Goal: Task Accomplishment & Management: Complete application form

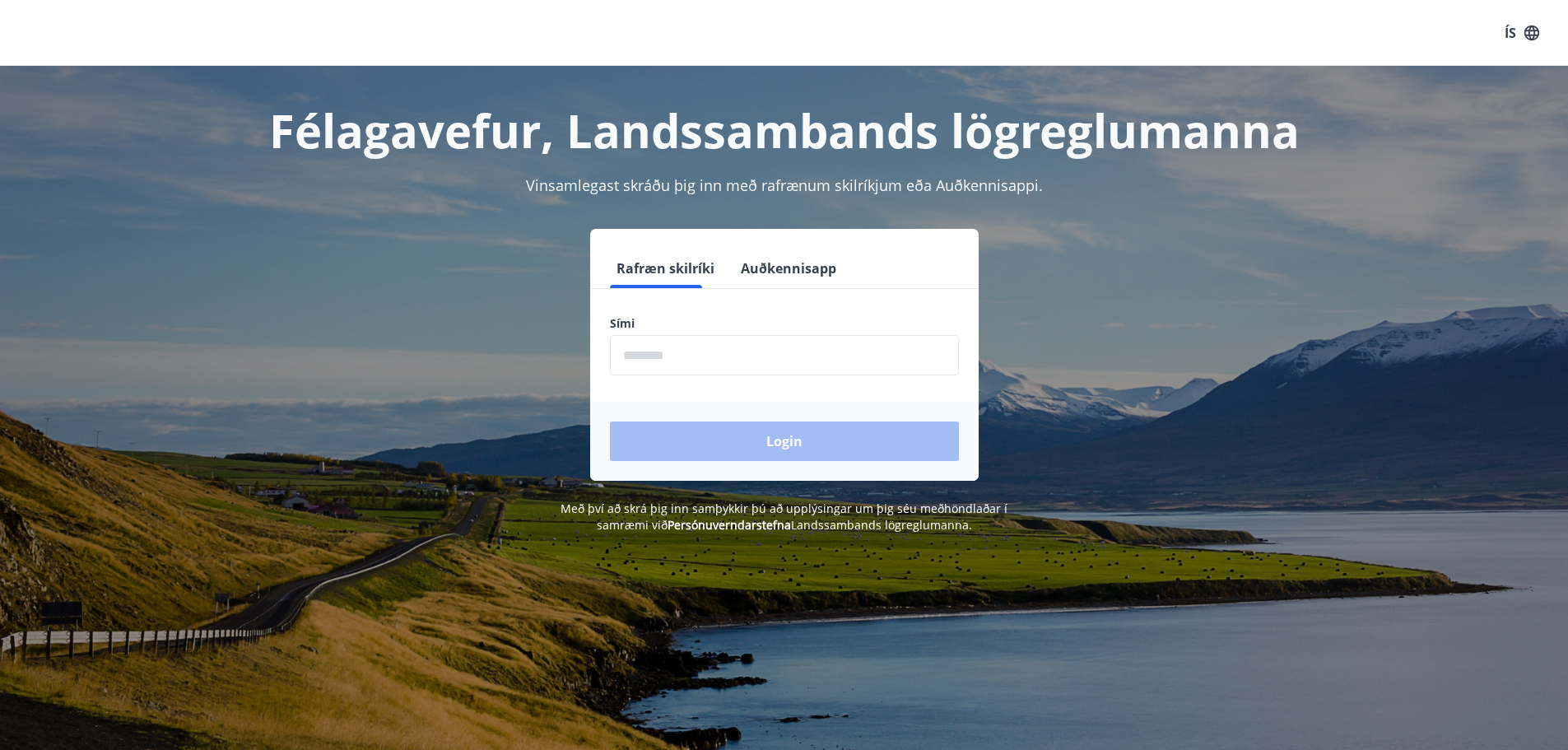
click at [692, 340] on input "phone" at bounding box center [784, 355] width 349 height 40
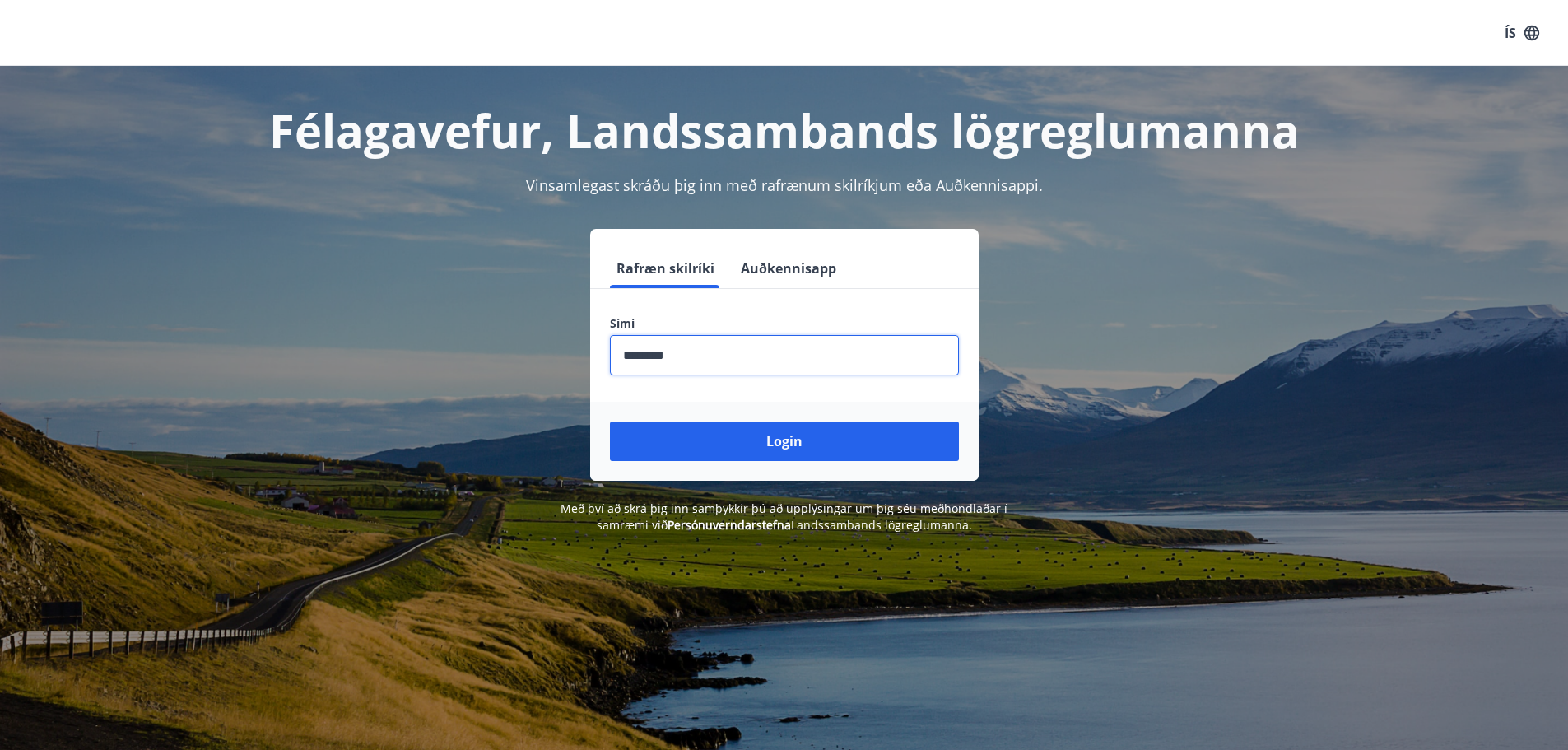
type input "********"
click at [610, 421] on button "Login" at bounding box center [784, 441] width 349 height 40
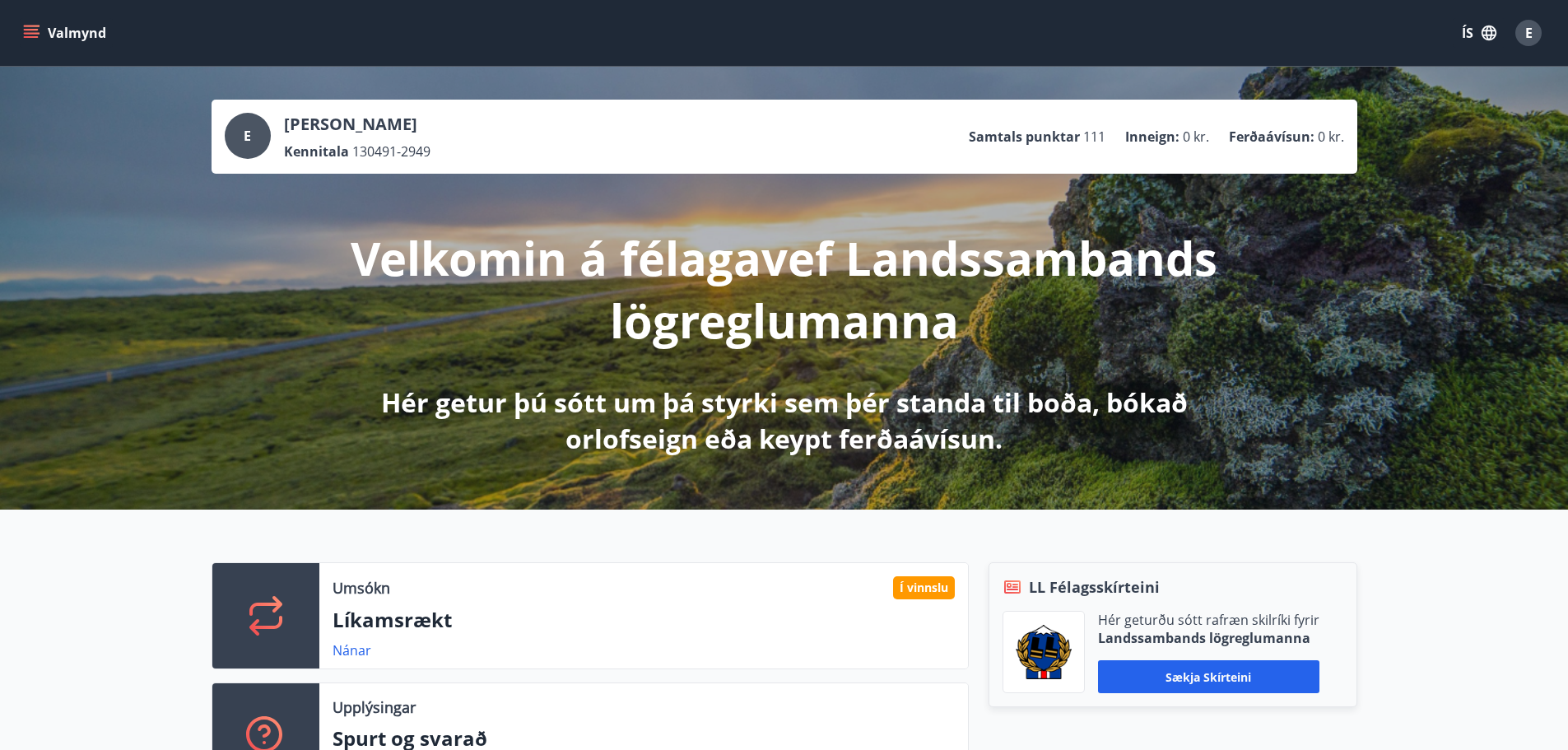
click at [465, 616] on p "Líkamsrækt" at bounding box center [644, 620] width 623 height 28
click at [393, 627] on p "Líkamsrækt" at bounding box center [644, 620] width 623 height 28
click at [344, 648] on link "Nánar" at bounding box center [352, 651] width 39 height 18
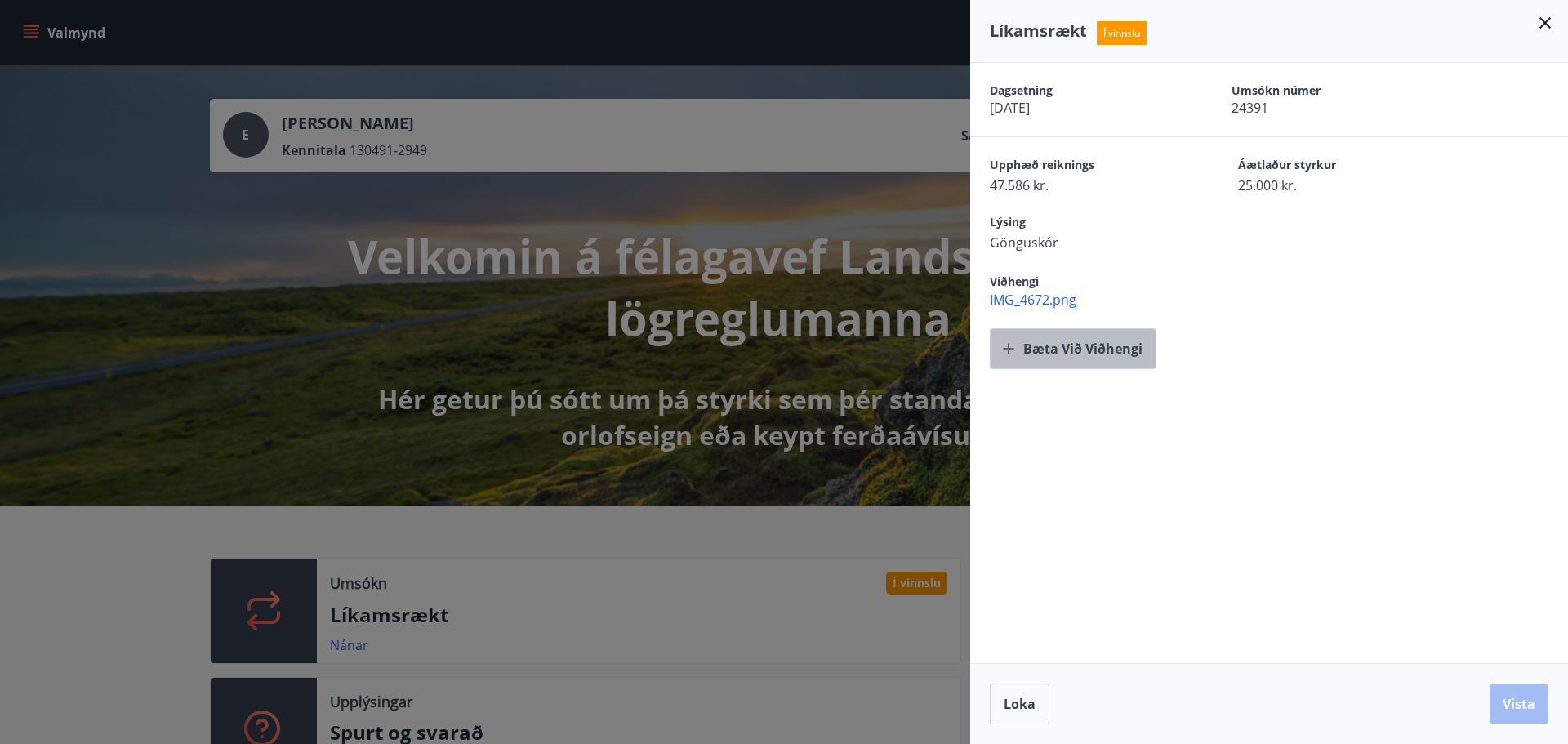
click at [1099, 346] on button "Bæta við viðhengi" at bounding box center [1072, 349] width 166 height 41
click at [1507, 704] on button "Vista" at bounding box center [1519, 704] width 59 height 39
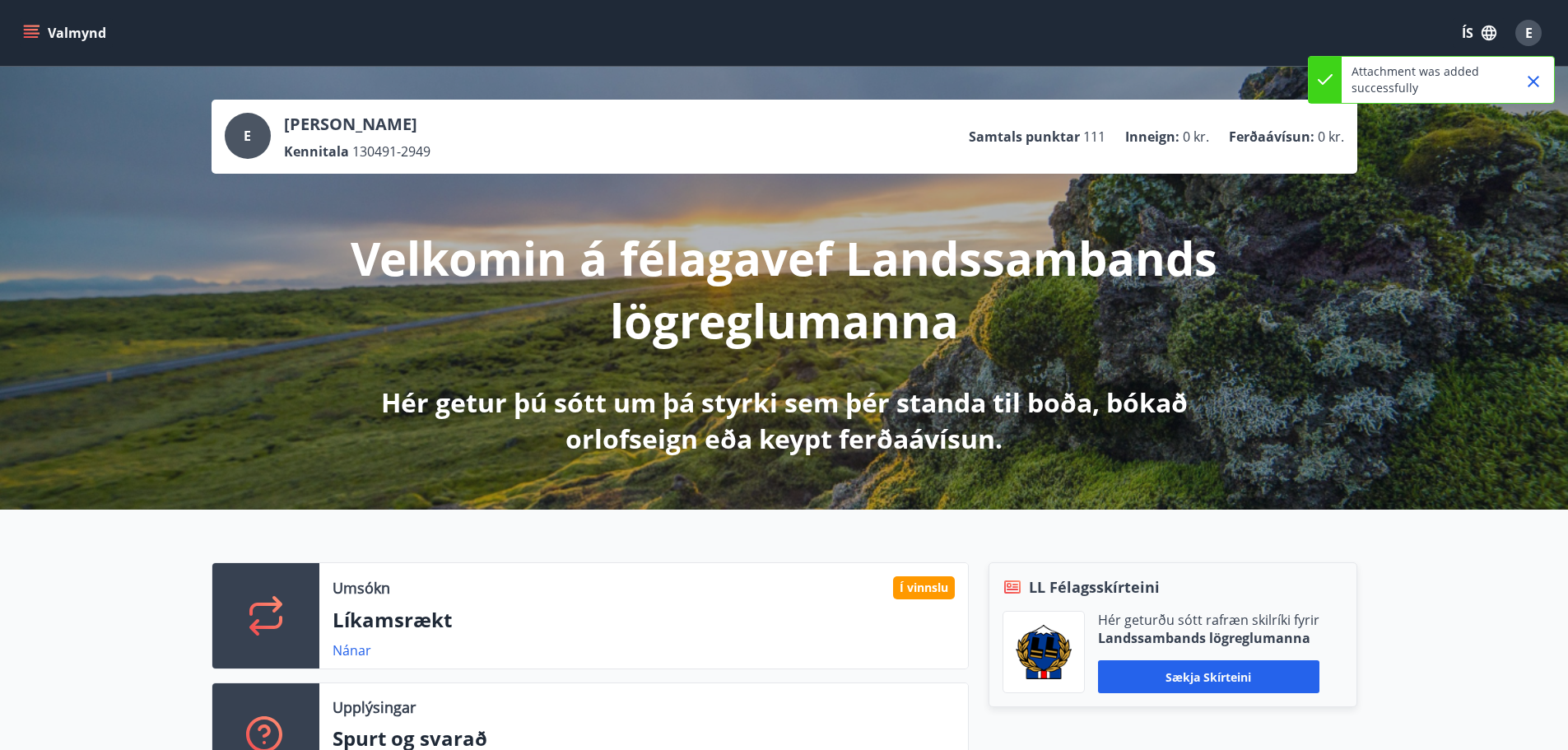
click at [49, 34] on button "Valmynd" at bounding box center [66, 33] width 93 height 30
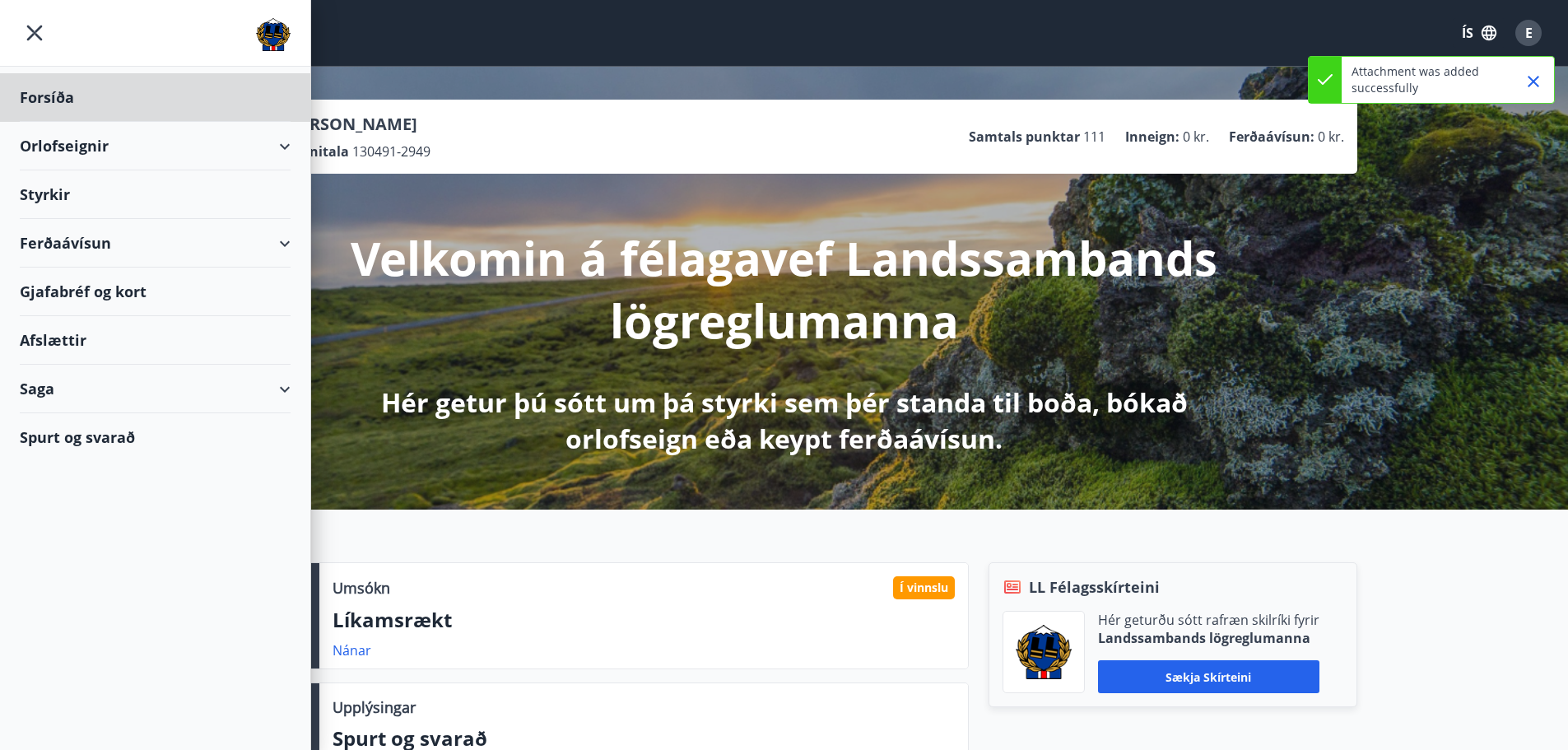
click at [67, 122] on div "Styrkir" at bounding box center [155, 97] width 271 height 49
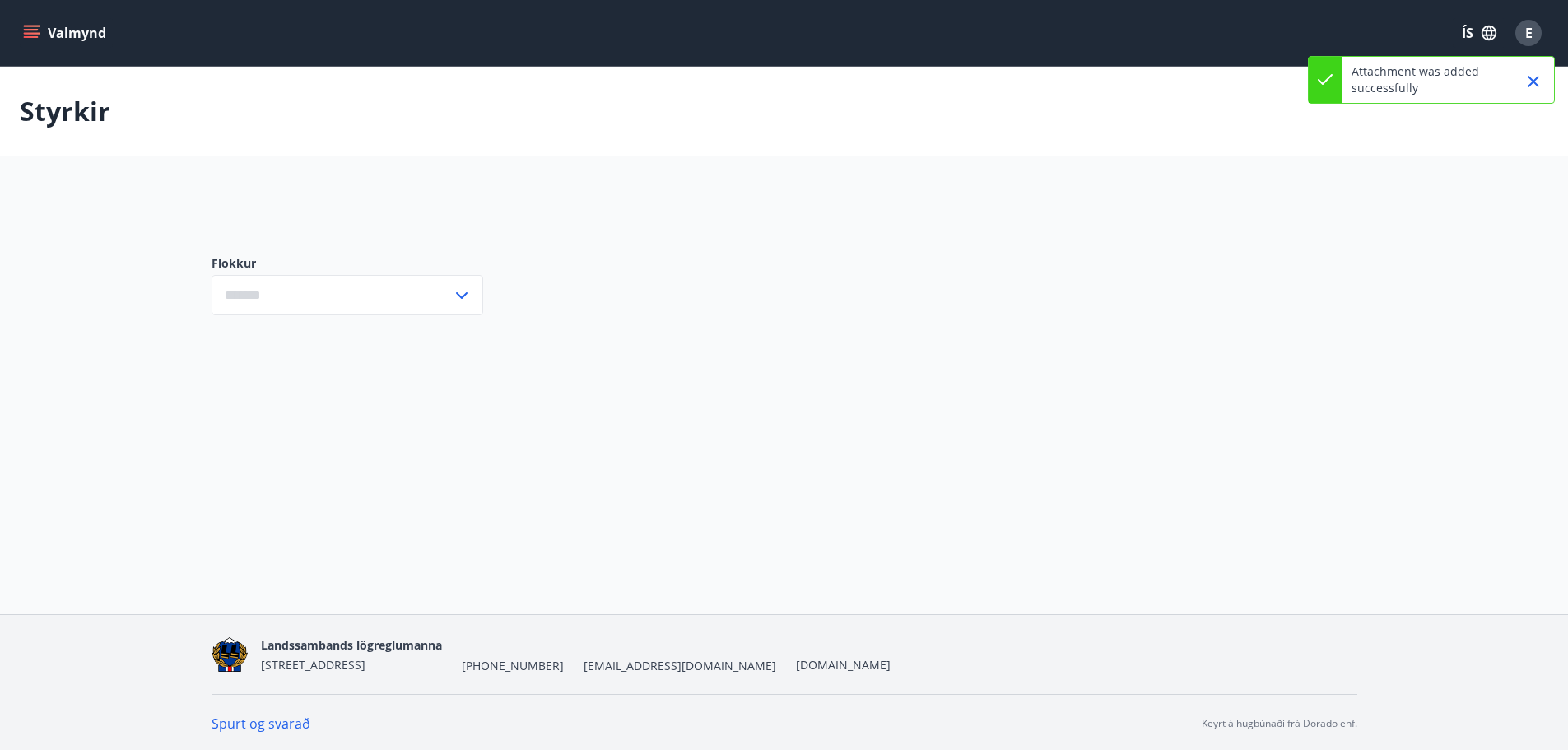
type input "***"
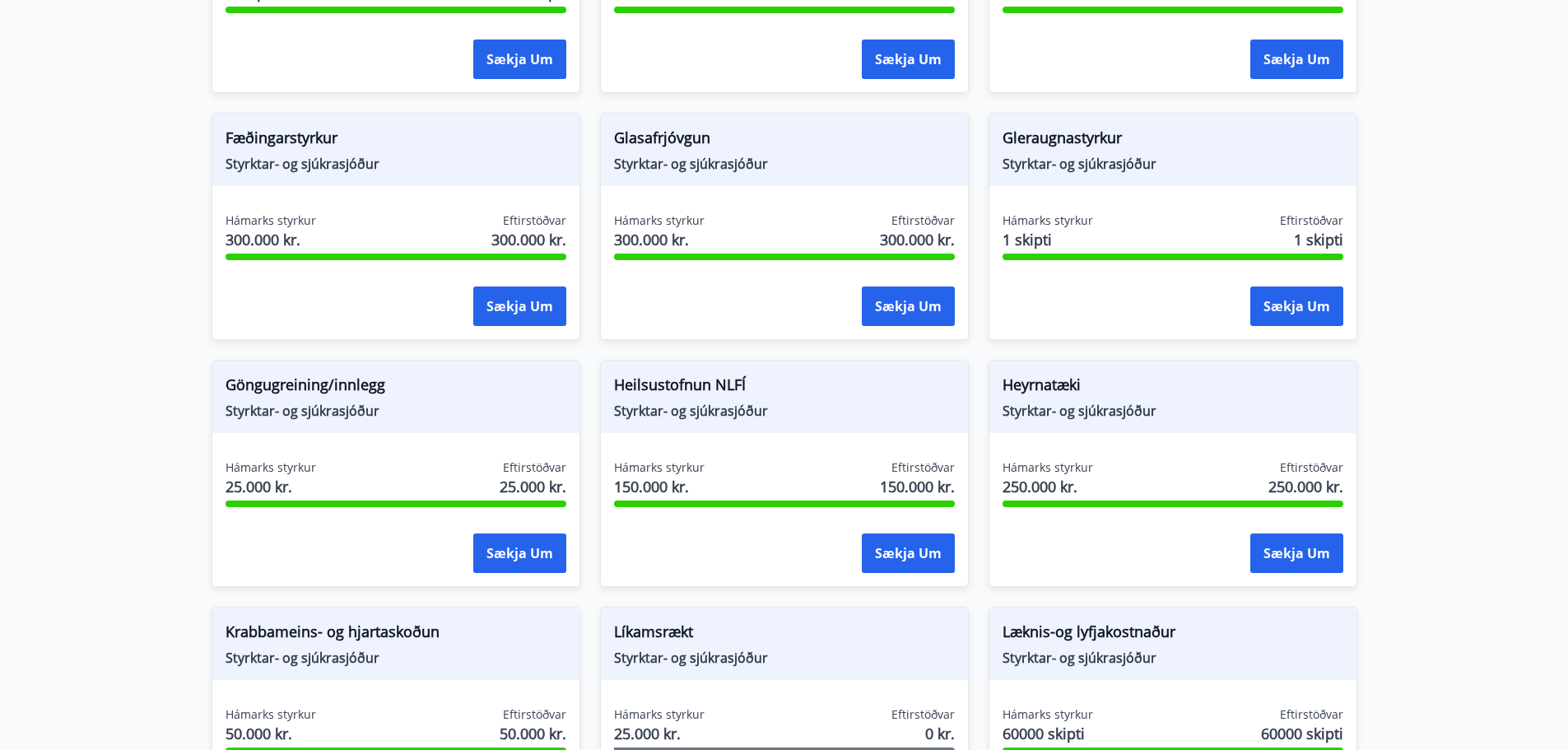
scroll to position [494, 0]
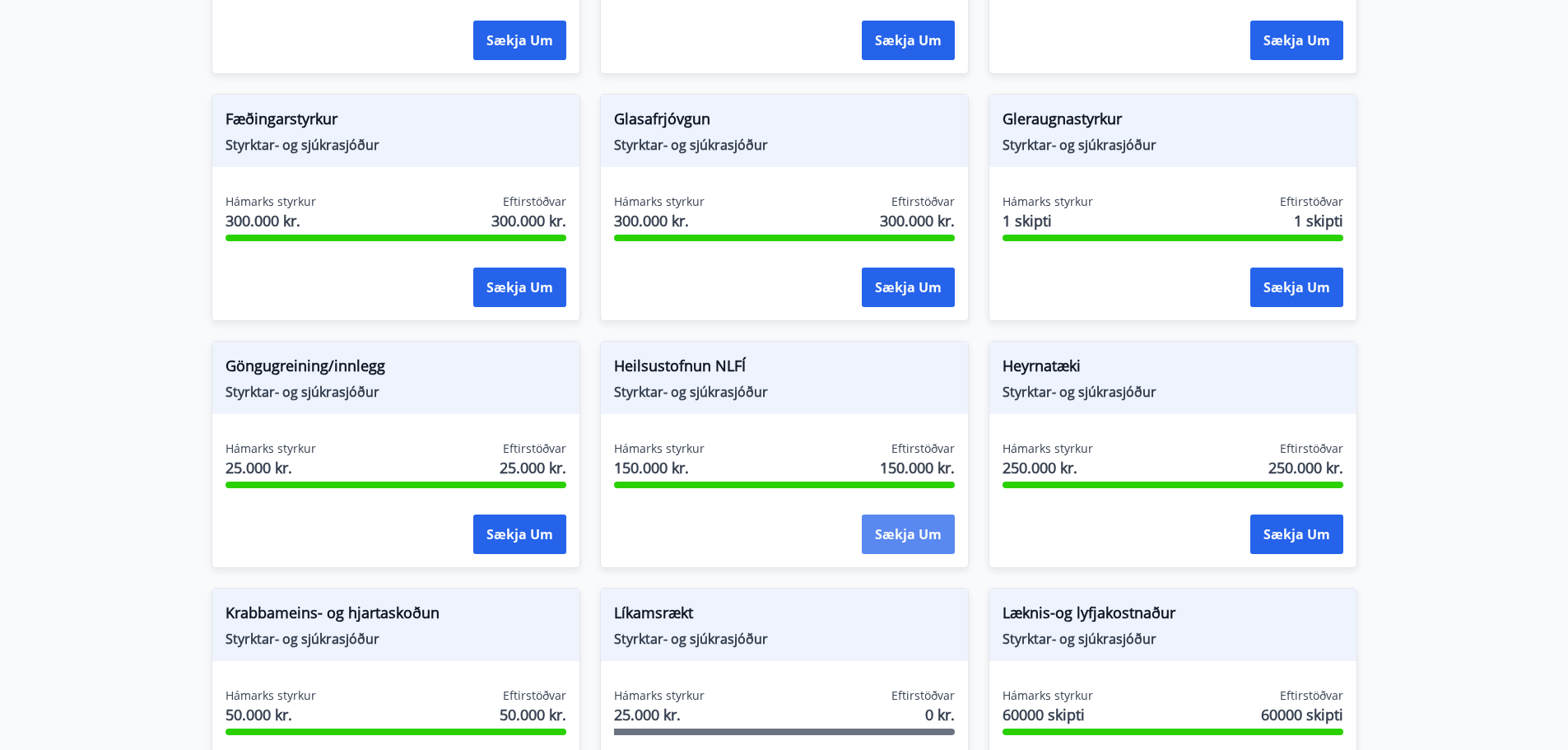
click at [902, 525] on button "Sækja um" at bounding box center [908, 534] width 93 height 40
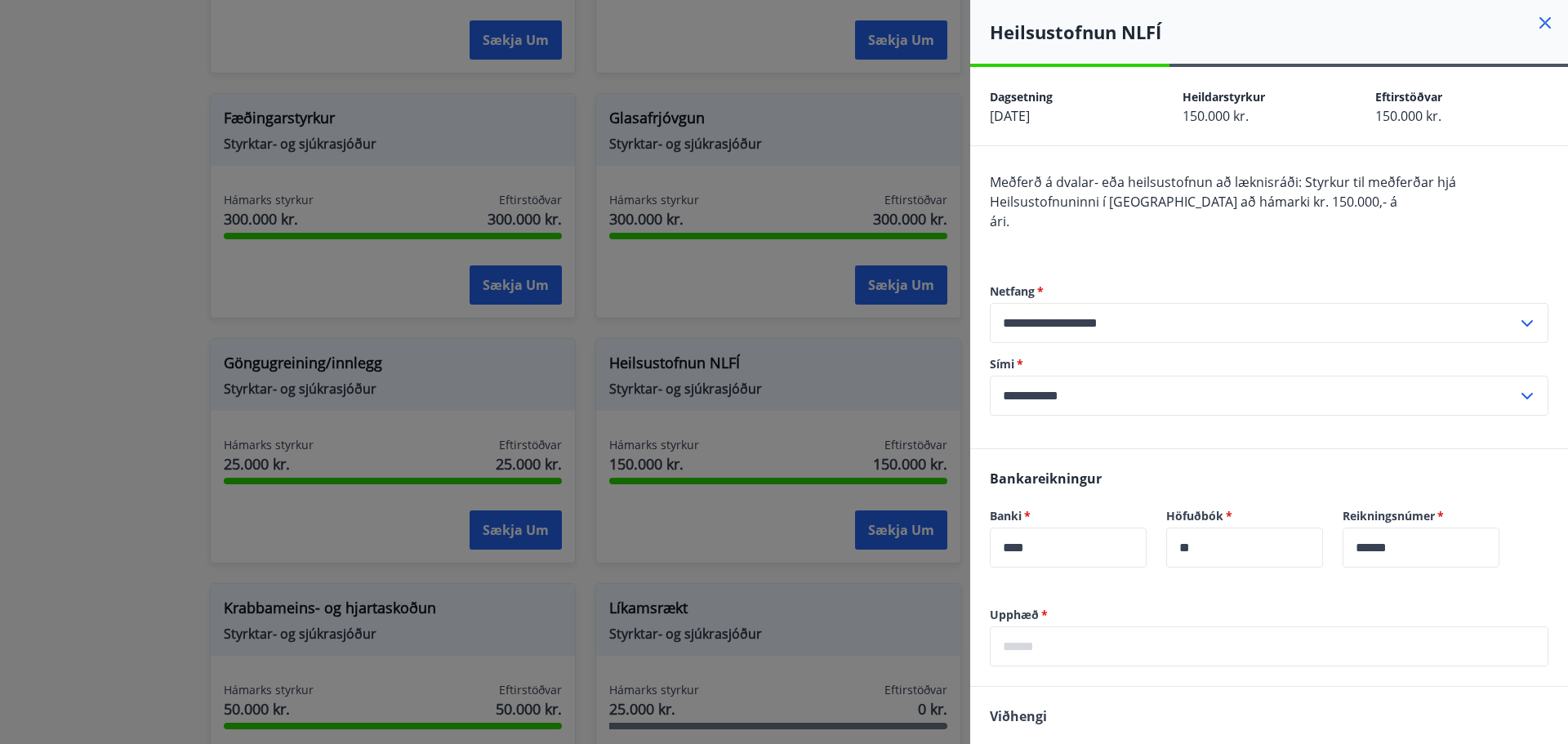
click at [841, 280] on div at bounding box center [784, 372] width 1568 height 744
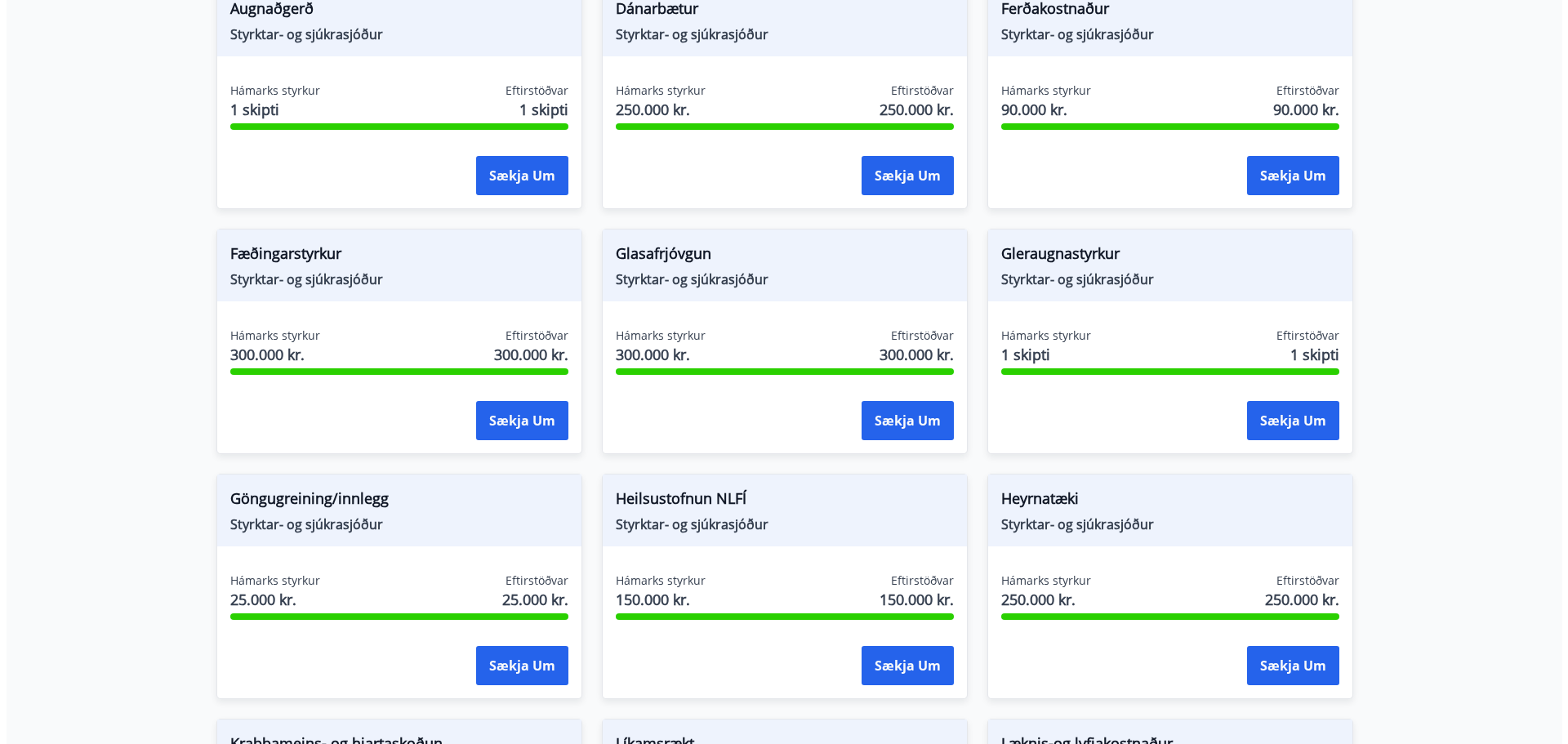
scroll to position [408, 0]
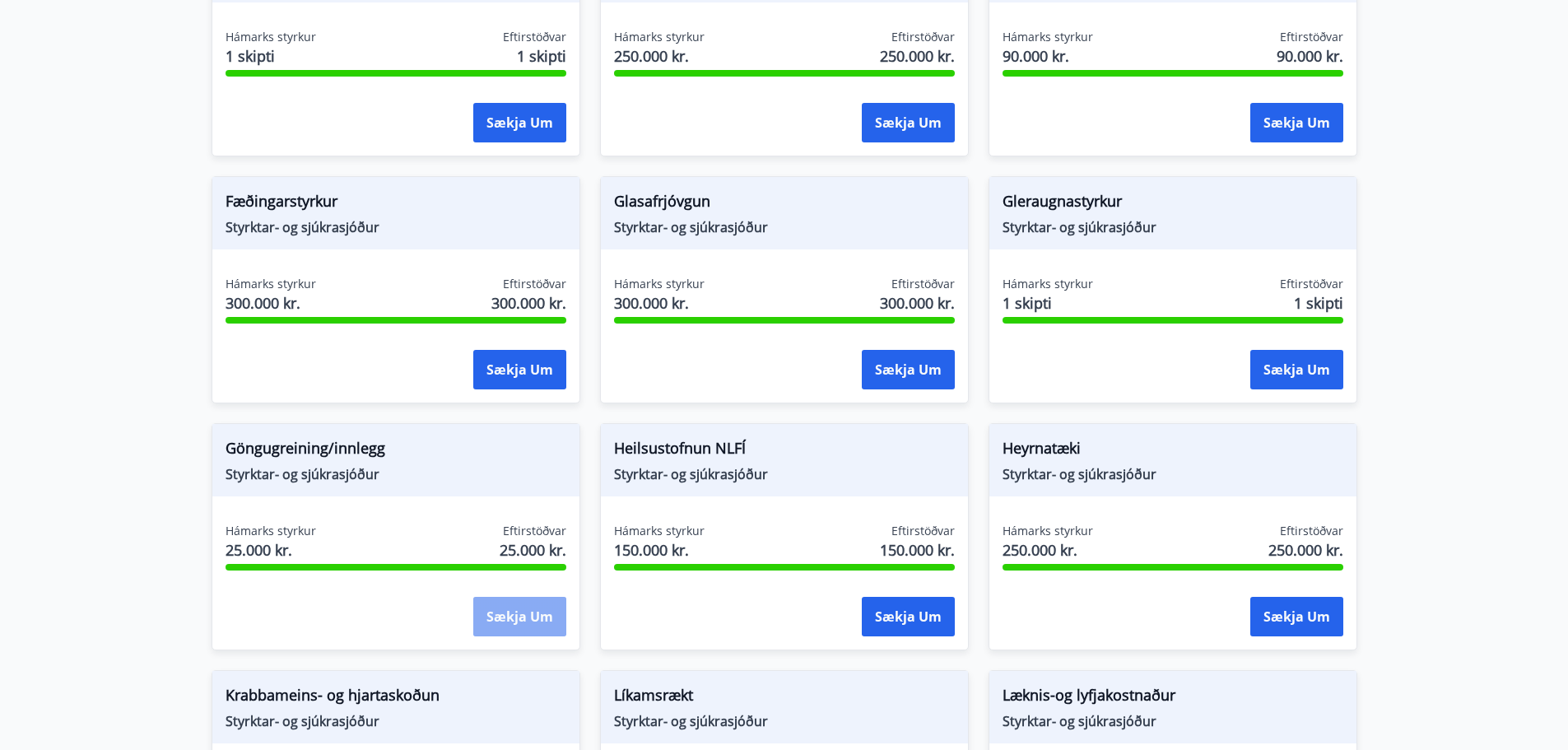
click at [505, 608] on button "Sækja um" at bounding box center [519, 617] width 93 height 40
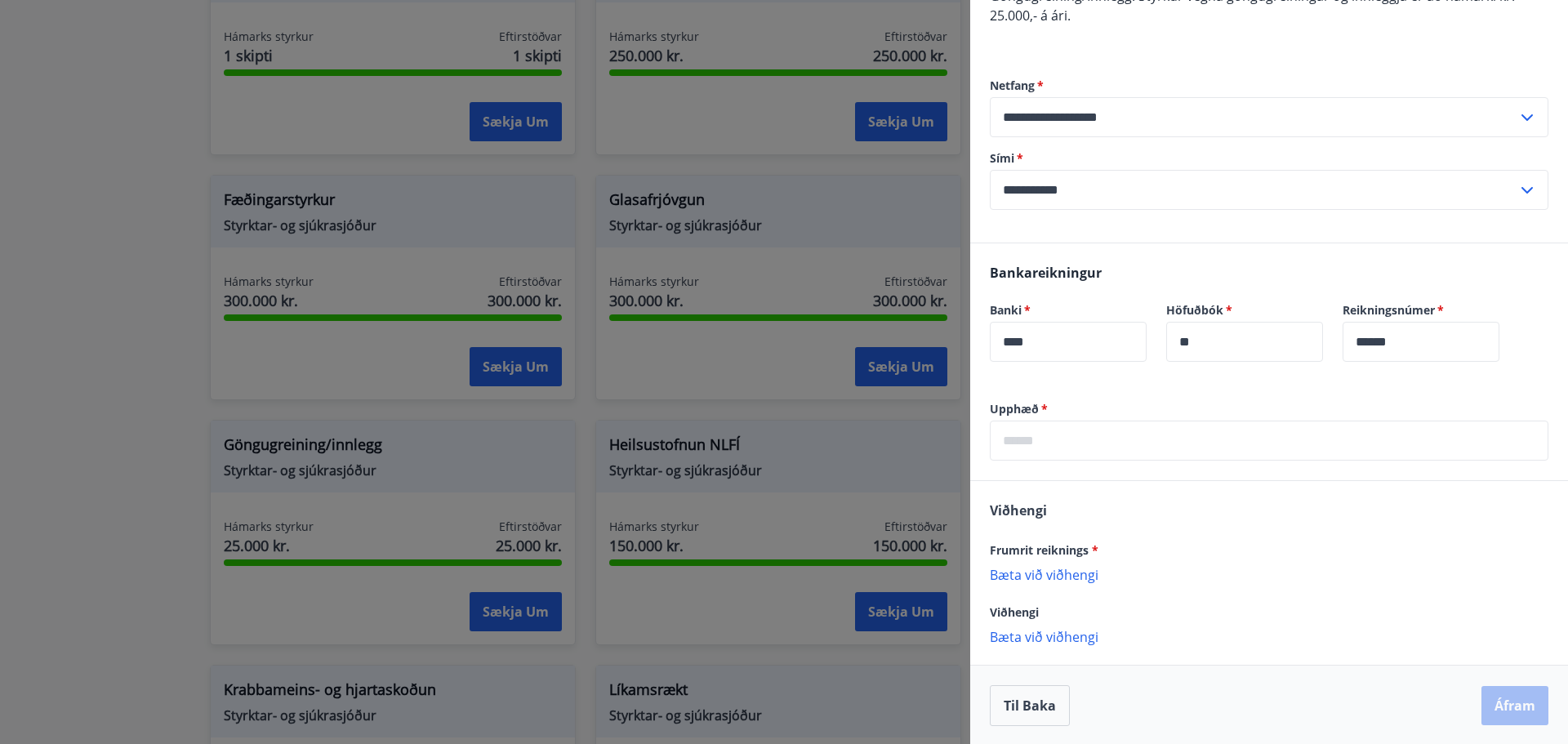
scroll to position [188, 0]
click at [1077, 443] on input "text" at bounding box center [1269, 438] width 559 height 40
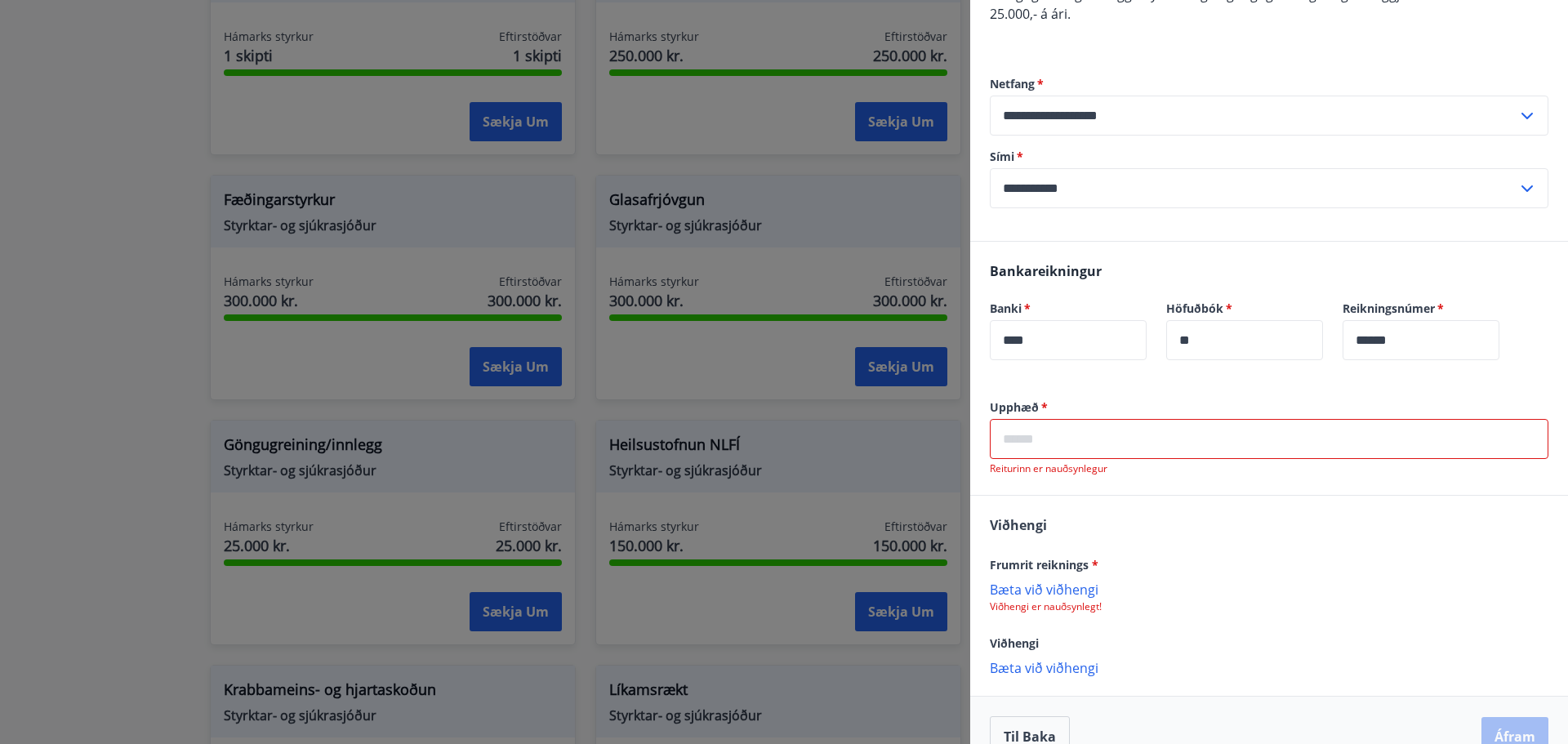
click at [1099, 430] on input "text" at bounding box center [1269, 438] width 559 height 40
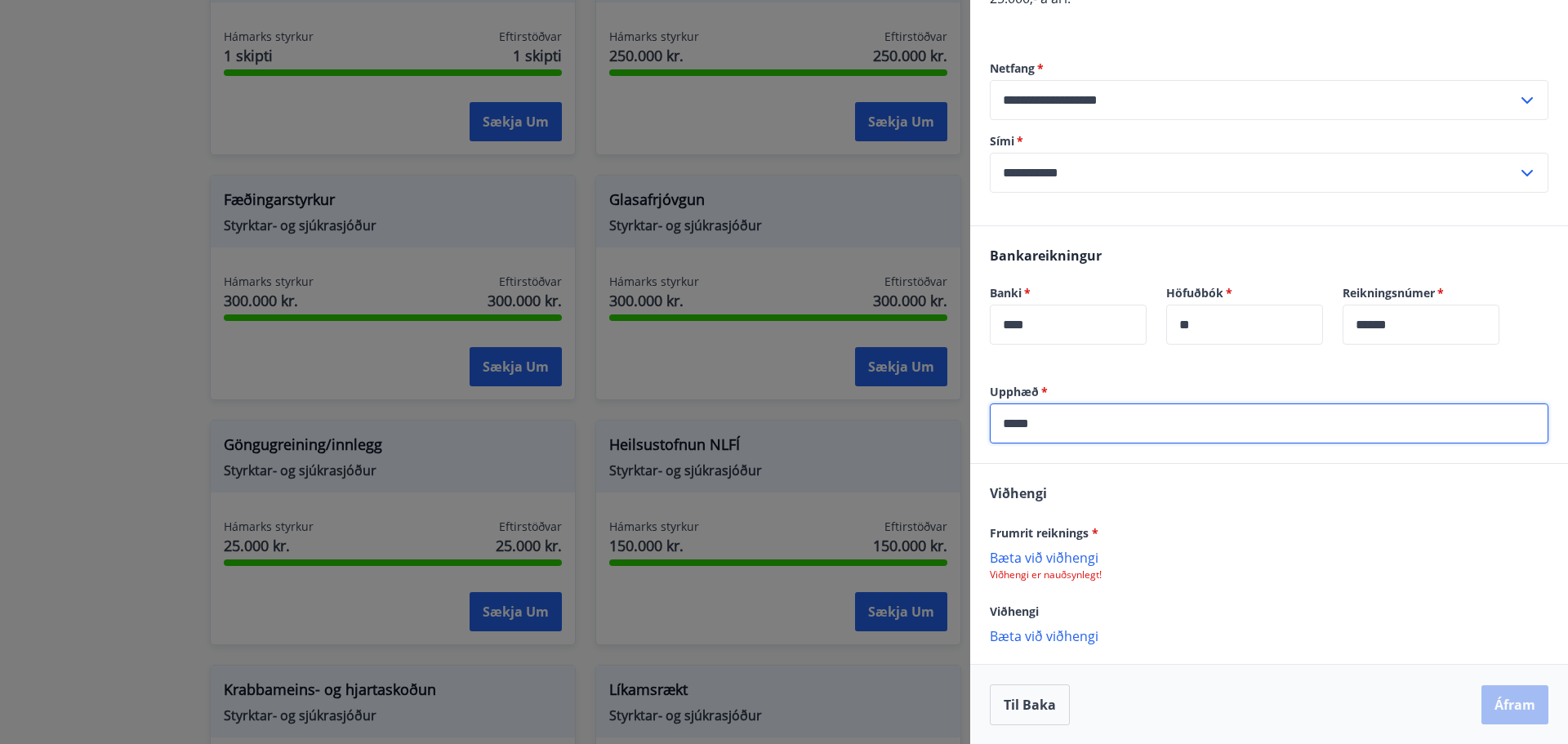
scroll to position [204, 0]
type input "*****"
click at [1059, 550] on p "Bæta við viðhengi" at bounding box center [1269, 556] width 559 height 16
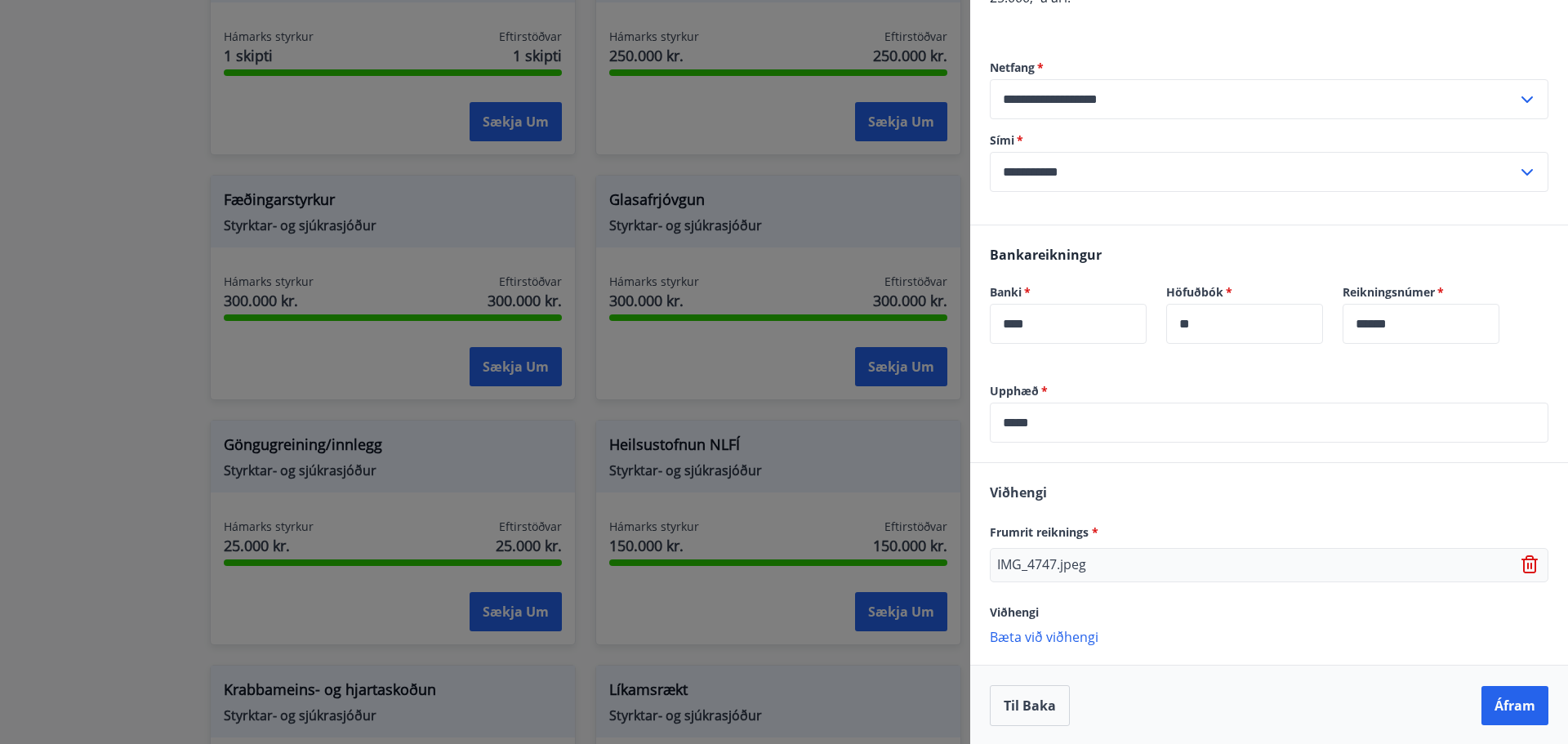
click at [1033, 632] on p "Bæta við viðhengi" at bounding box center [1269, 637] width 559 height 16
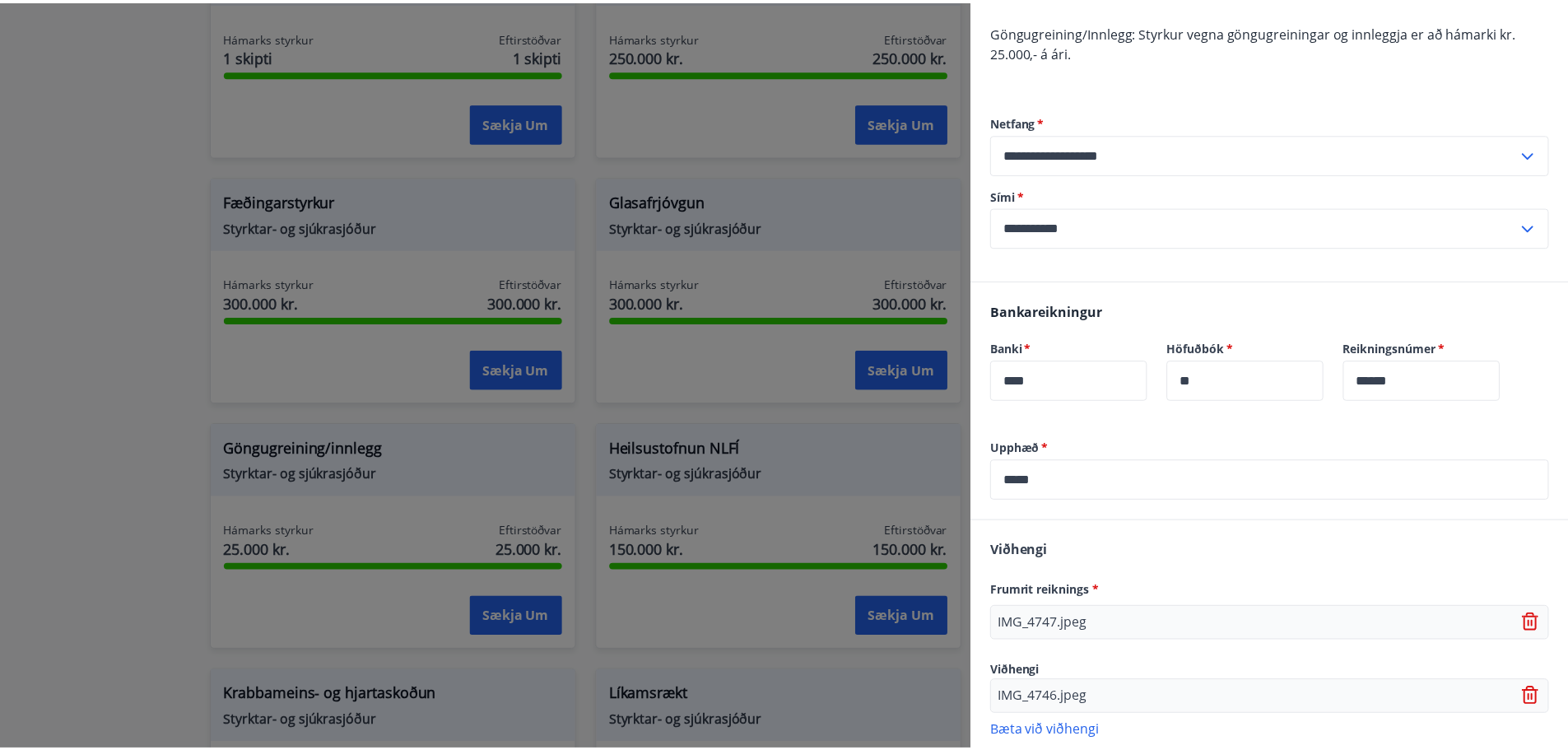
scroll to position [0, 0]
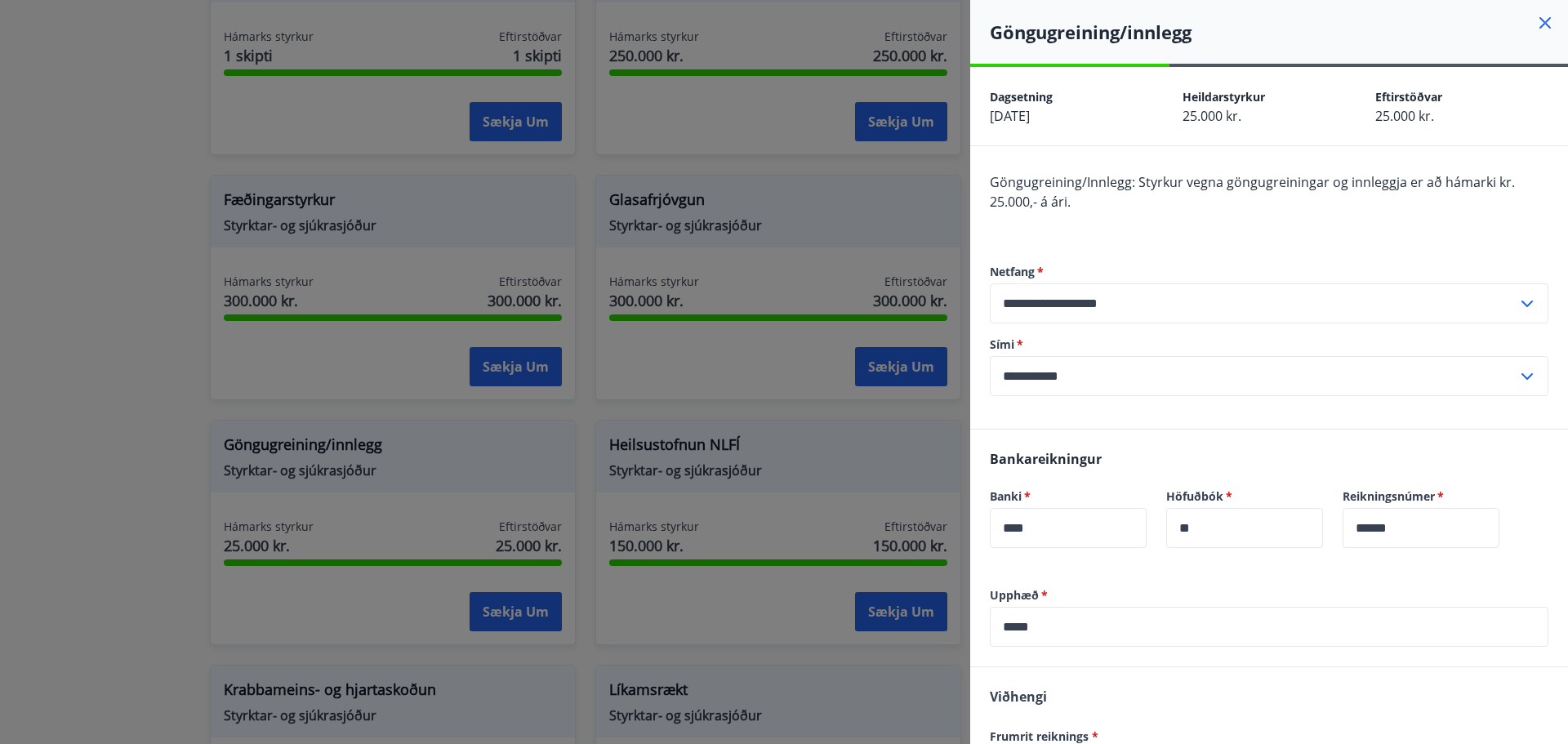
click at [781, 266] on div at bounding box center [784, 372] width 1568 height 744
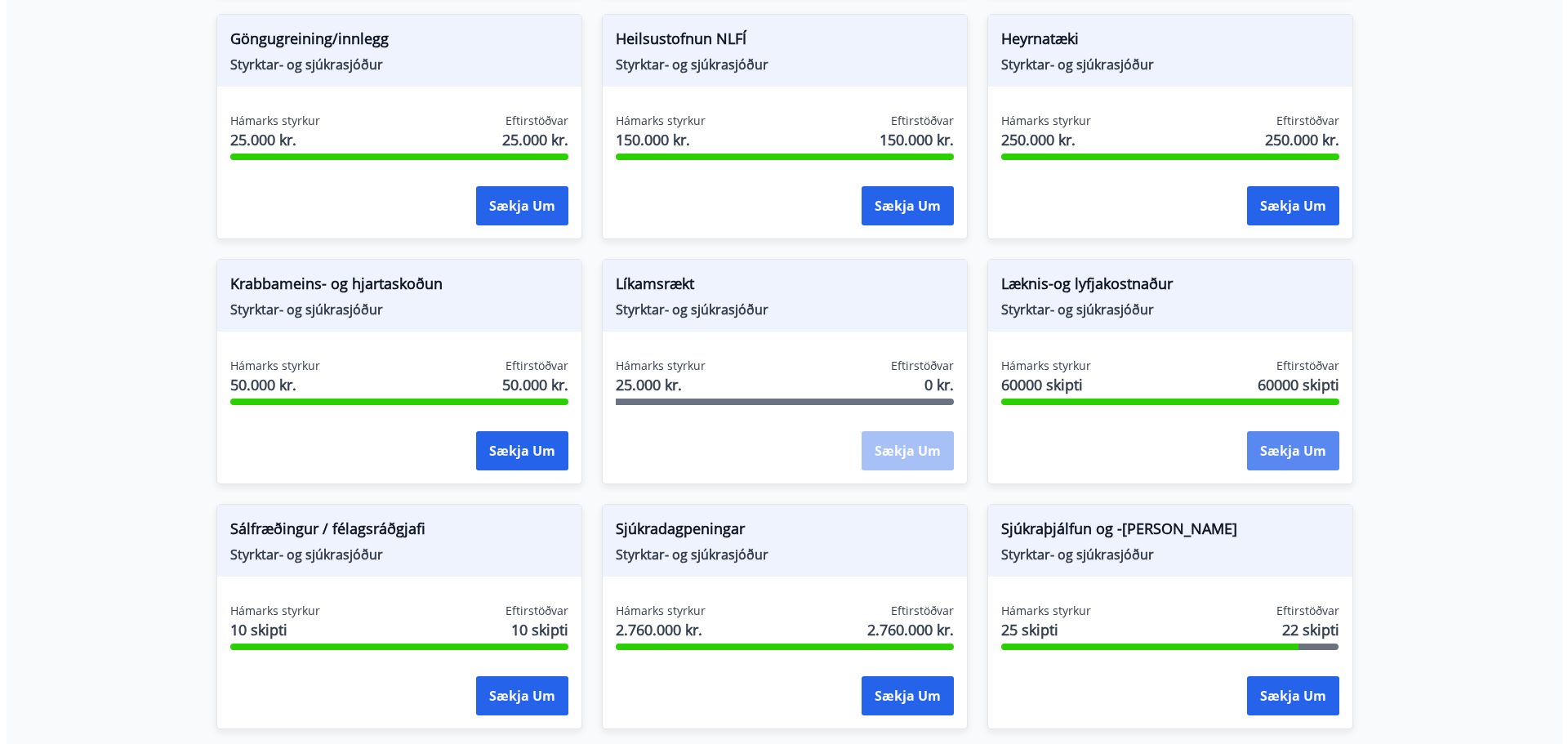
scroll to position [817, 0]
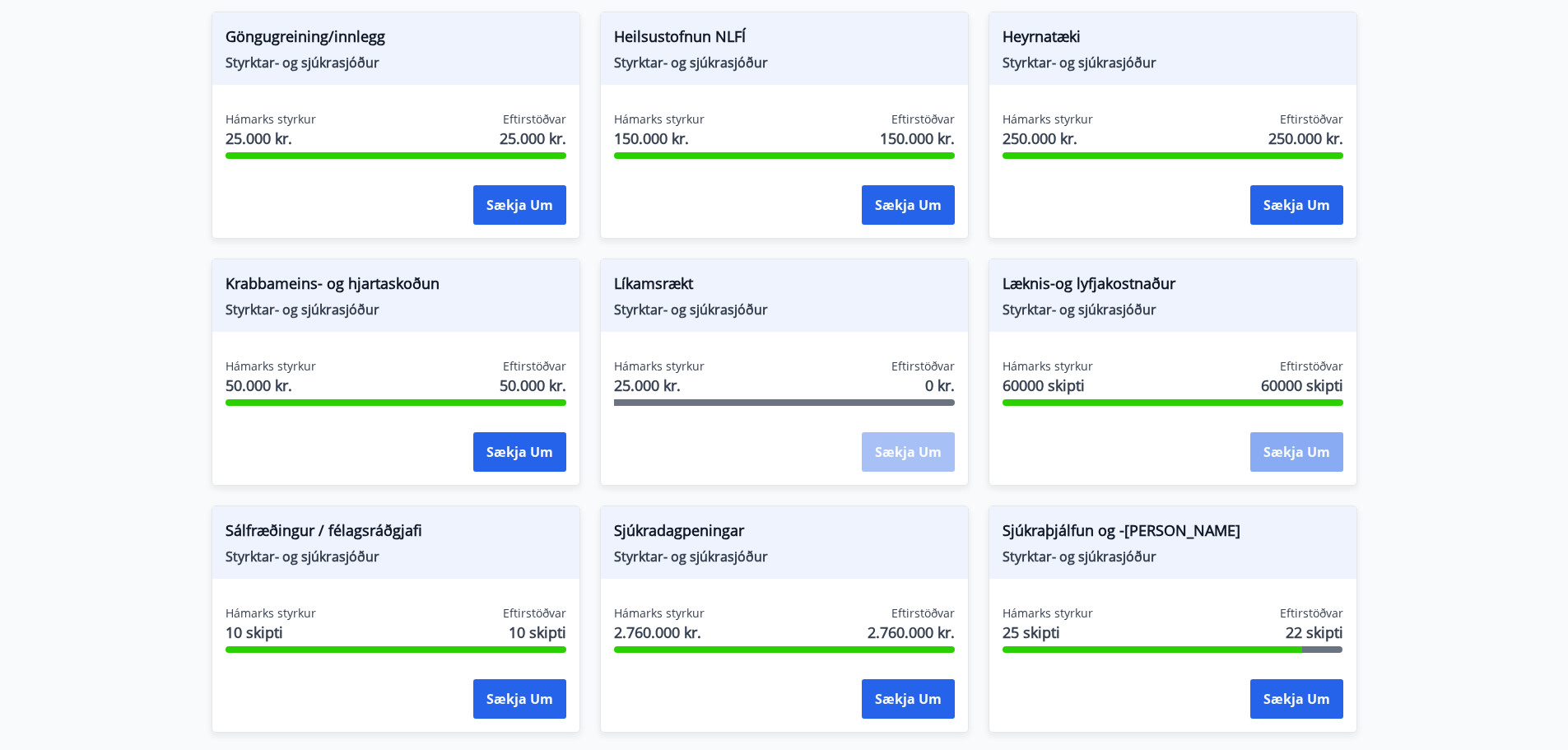
click at [1297, 449] on button "Sækja um" at bounding box center [1296, 452] width 93 height 40
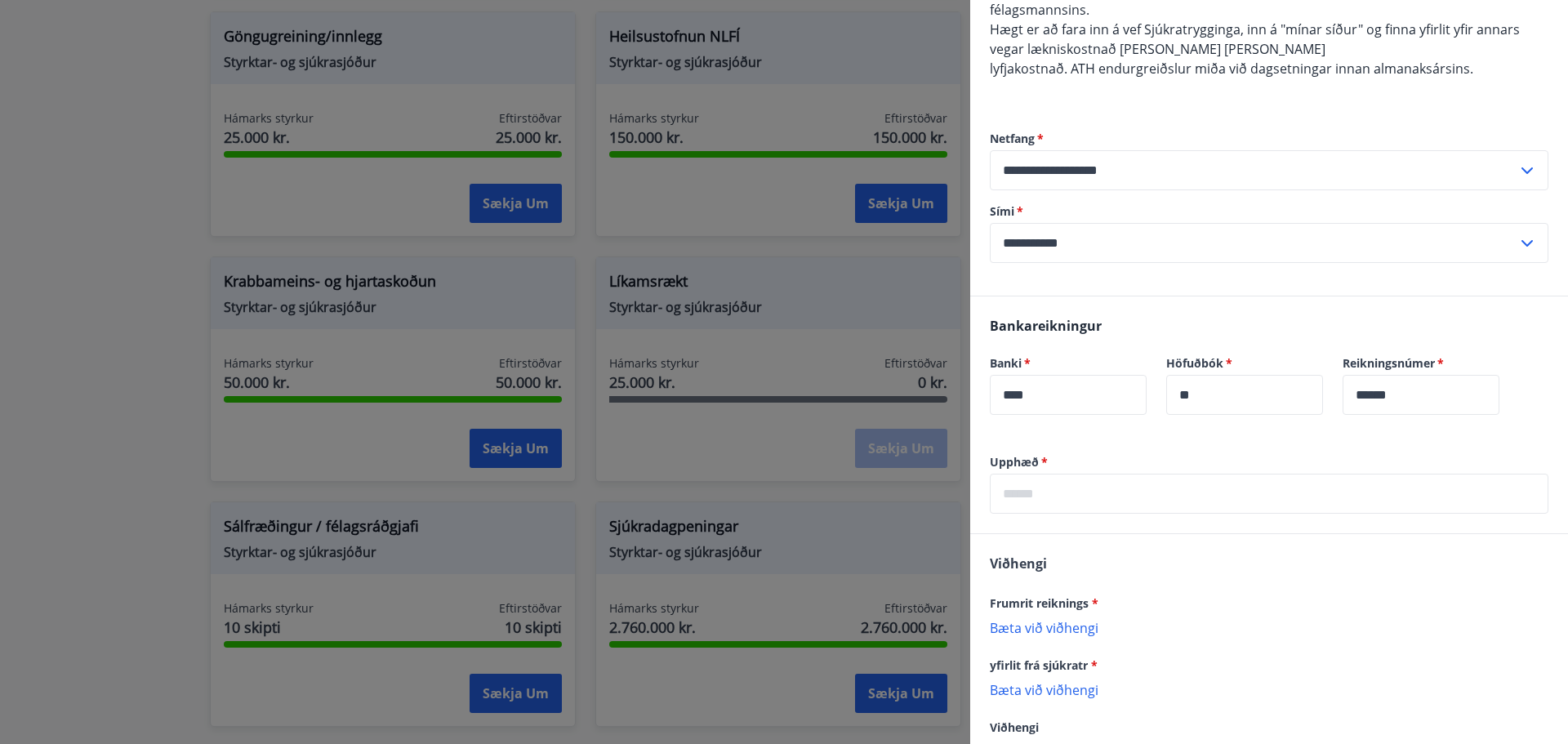
scroll to position [327, 0]
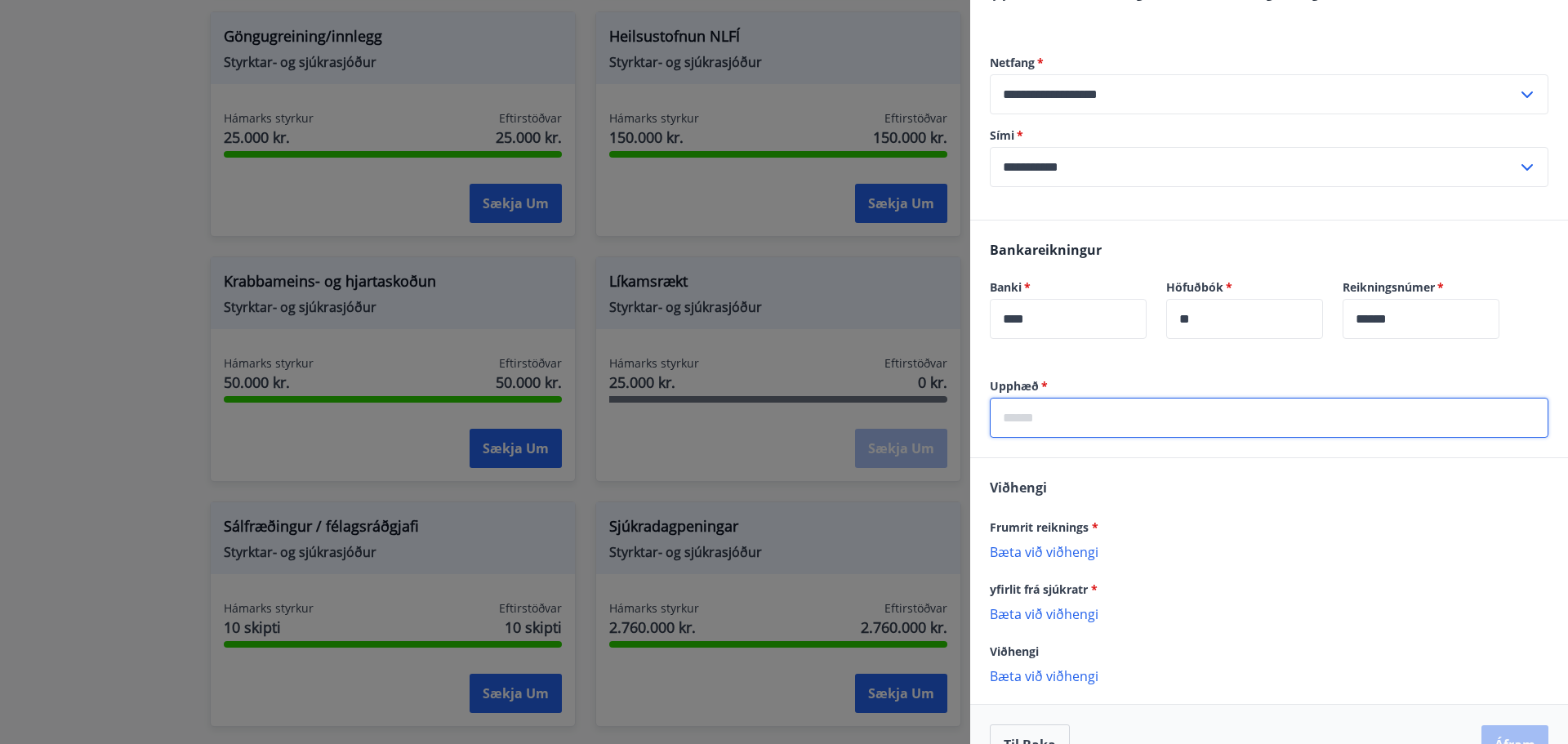
click at [1130, 401] on input "text" at bounding box center [1269, 417] width 559 height 40
drag, startPoint x: 1044, startPoint y: 401, endPoint x: 1027, endPoint y: 397, distance: 17.5
click at [1043, 401] on input "text" at bounding box center [1269, 417] width 559 height 40
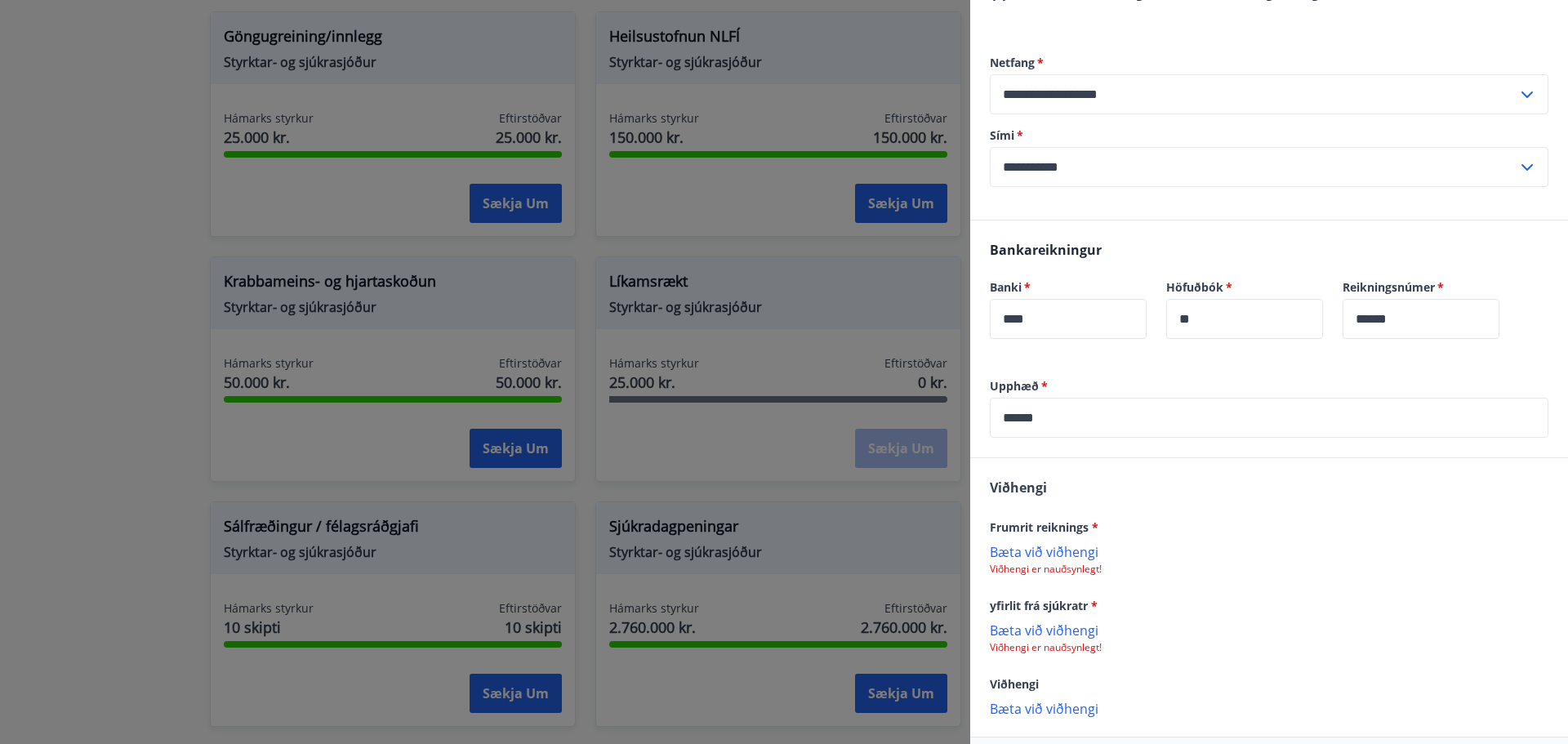
click at [1253, 308] on input "**" at bounding box center [1244, 319] width 156 height 40
drag, startPoint x: 1026, startPoint y: 404, endPoint x: 806, endPoint y: 406, distance: 220.0
click at [818, 406] on div "**********" at bounding box center [784, 372] width 1568 height 744
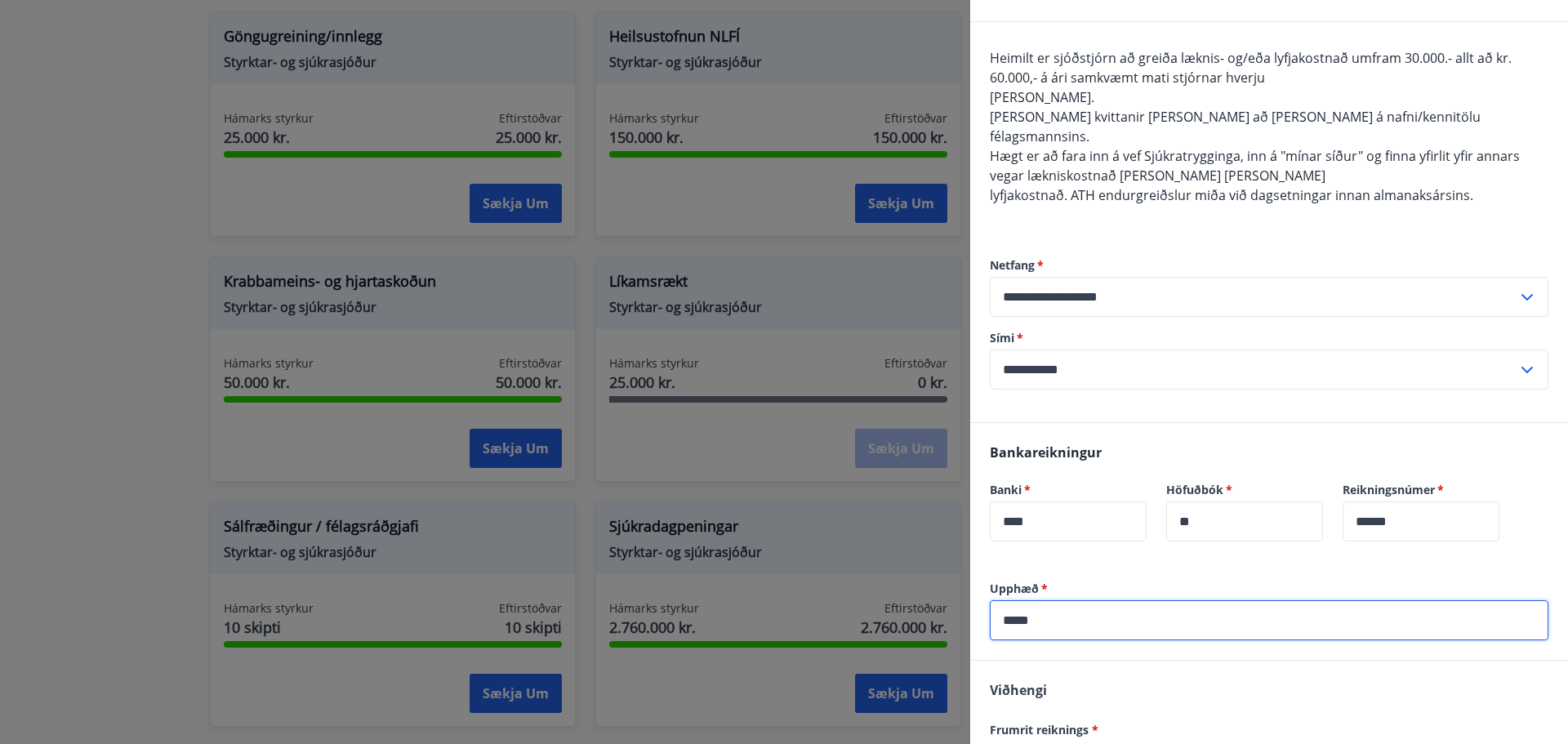
scroll to position [381, 0]
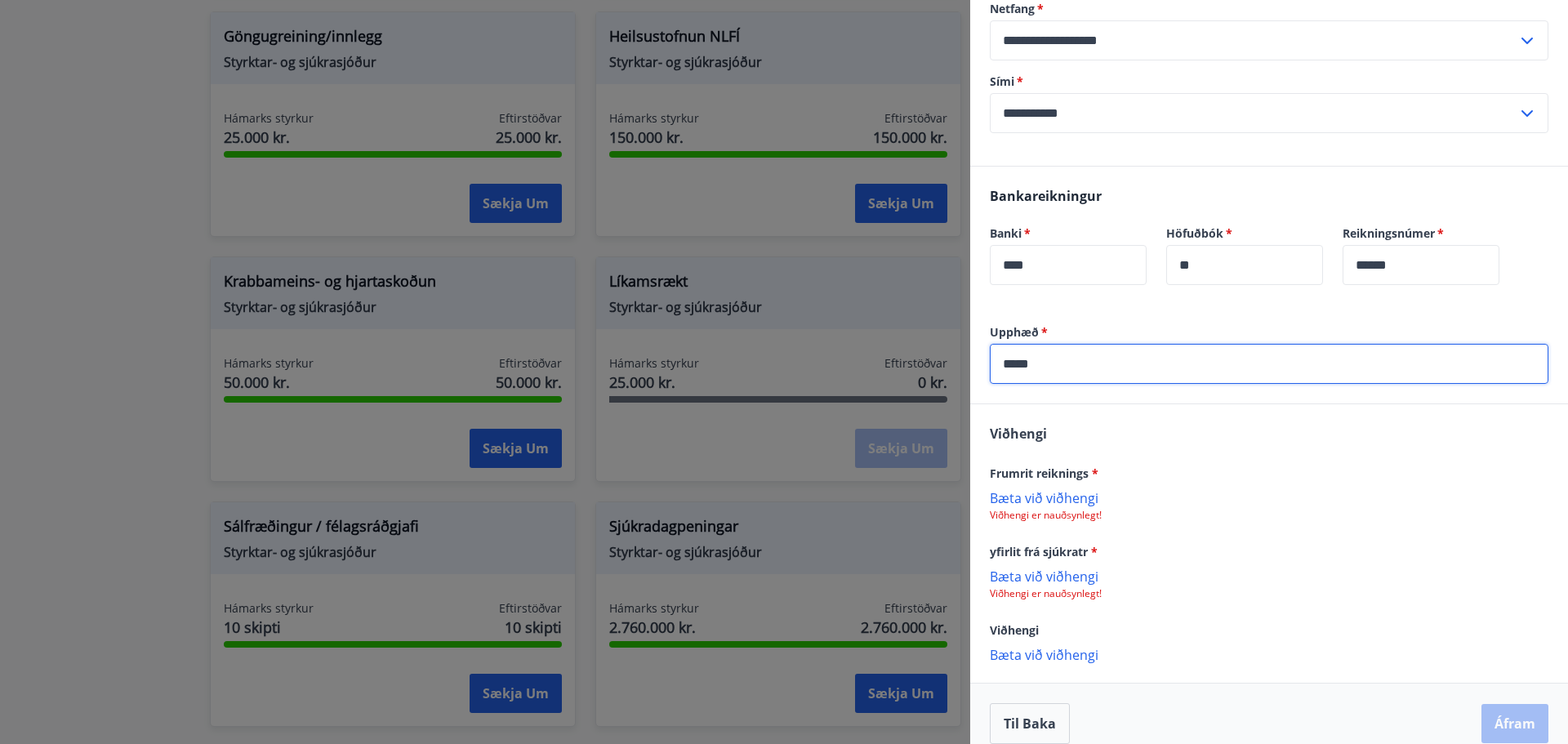
type input "*****"
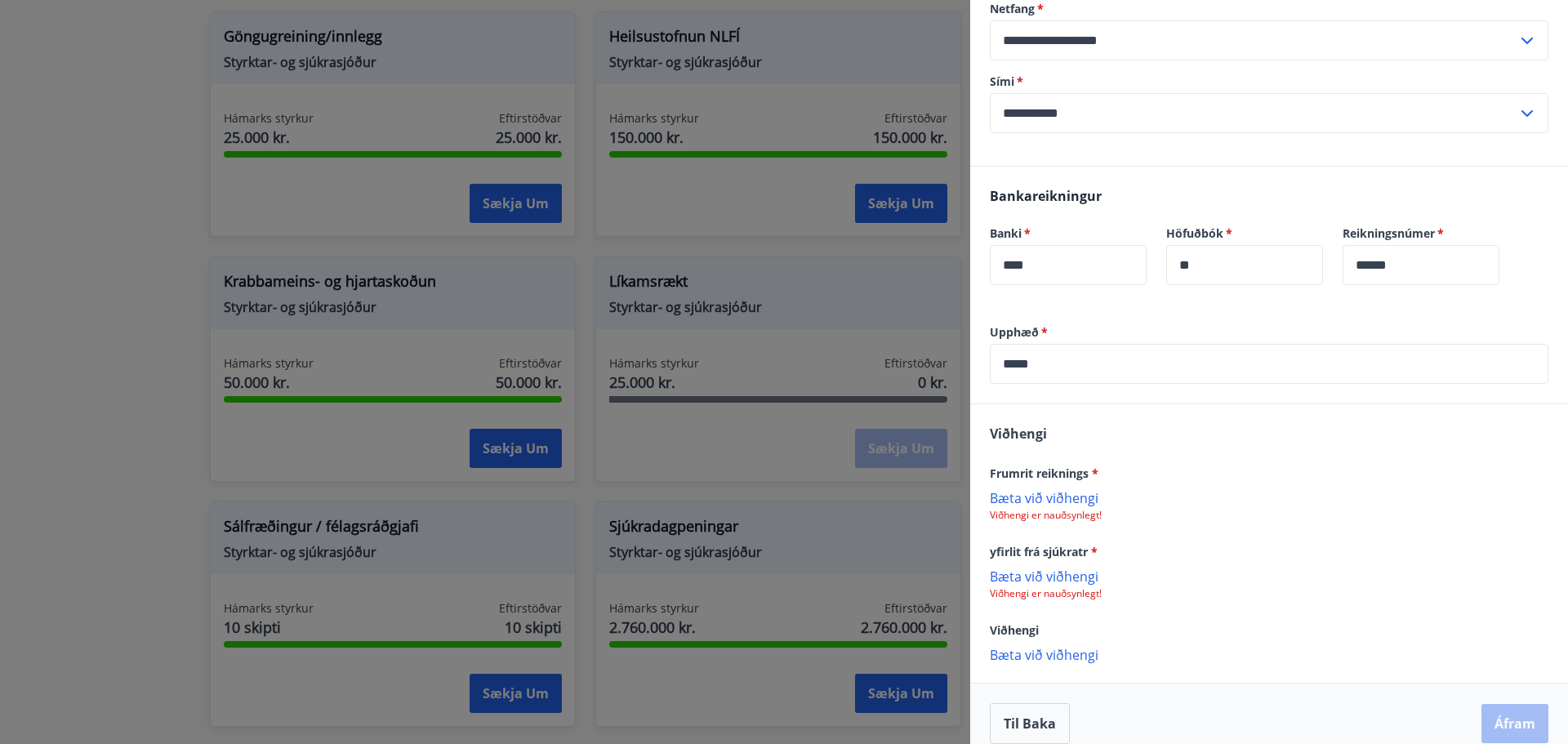
click at [1071, 489] on p "Bæta við viðhengi" at bounding box center [1269, 497] width 559 height 16
click at [1008, 647] on p "Bæta við viðhengi" at bounding box center [1269, 656] width 559 height 16
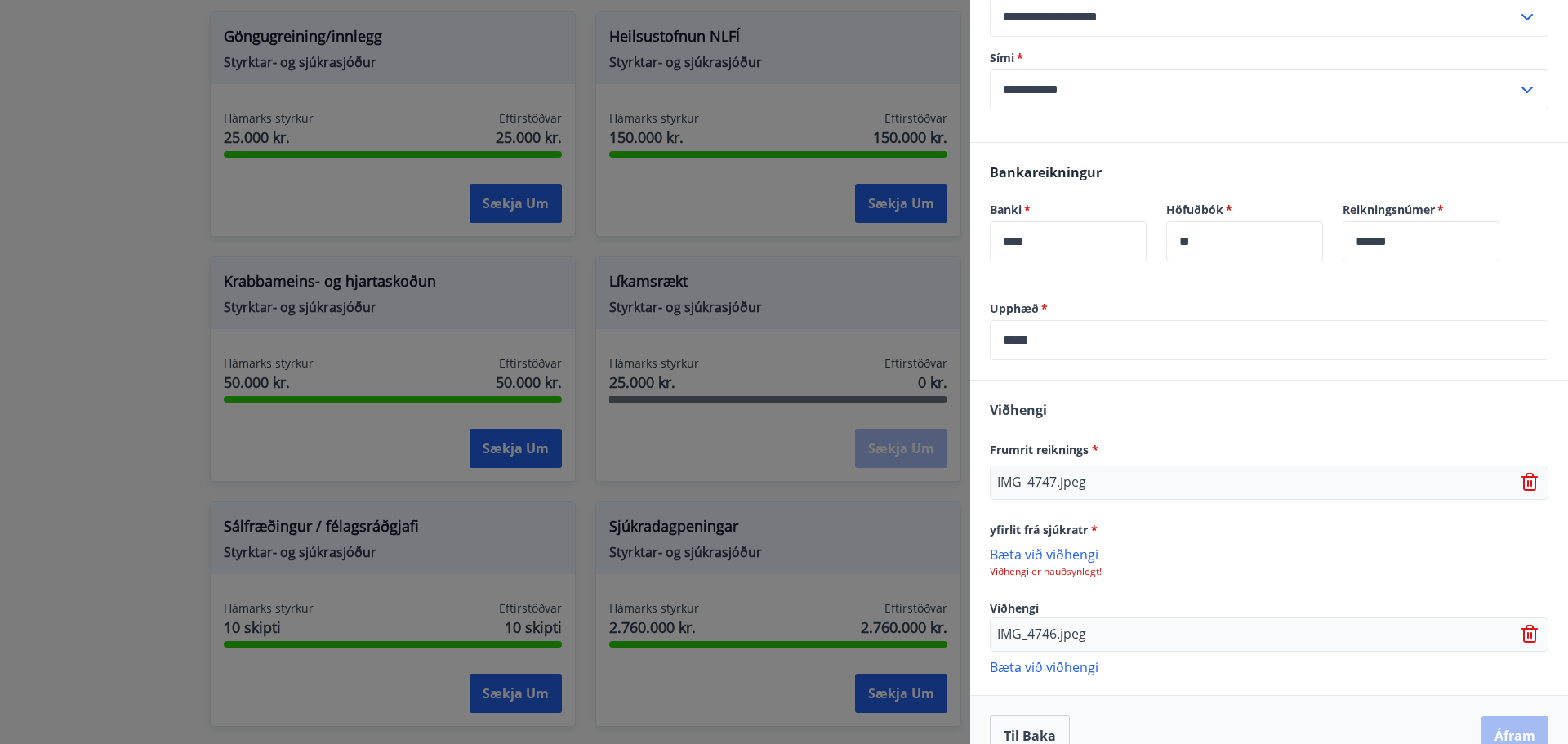
scroll to position [416, 0]
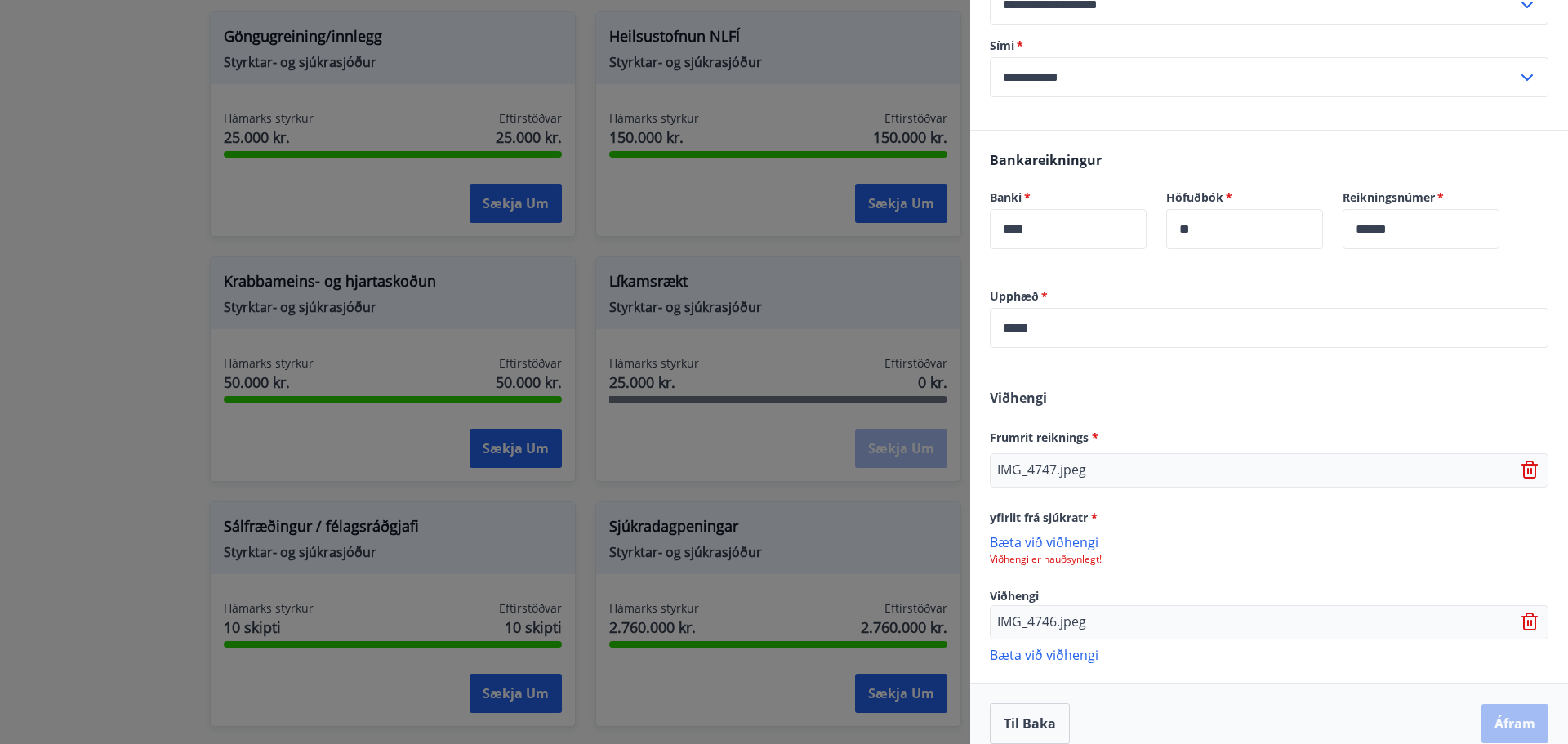
click at [1521, 460] on icon at bounding box center [1529, 470] width 16 height 18
click at [1514, 614] on div "IMG_4746.jpeg" at bounding box center [1269, 623] width 559 height 34
click at [1521, 613] on icon at bounding box center [1529, 622] width 16 height 18
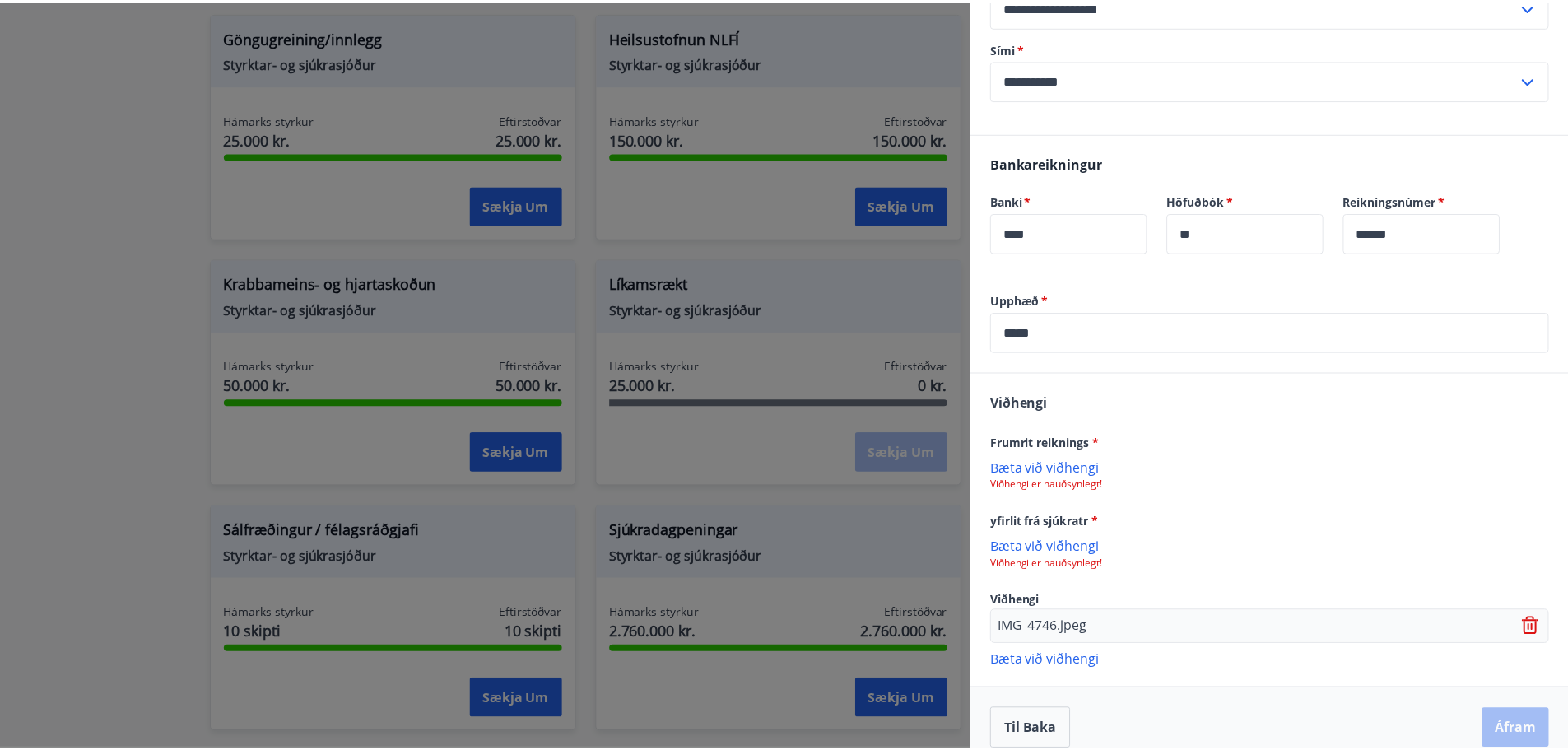
scroll to position [384, 0]
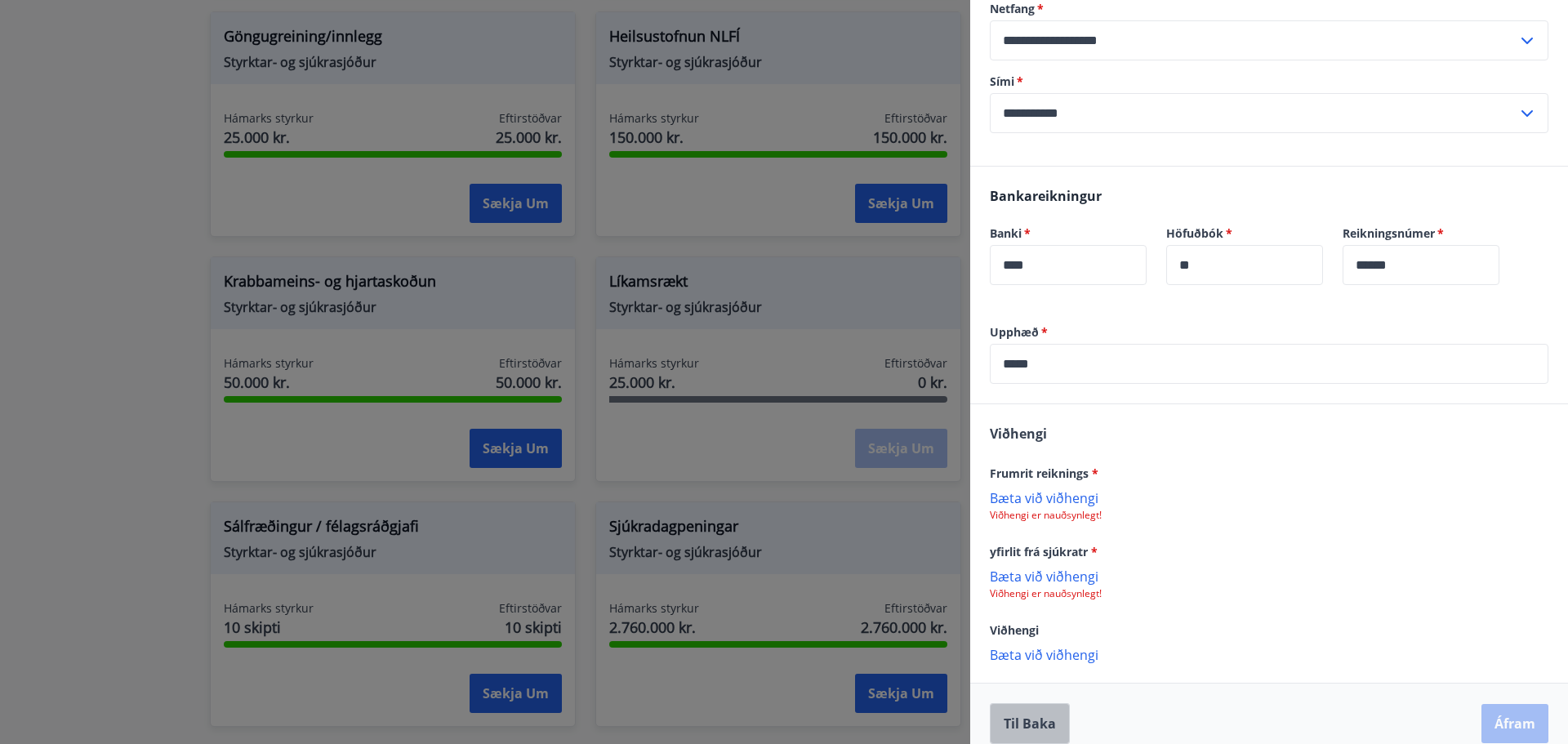
click at [1040, 703] on button "Til baka" at bounding box center [1030, 724] width 80 height 41
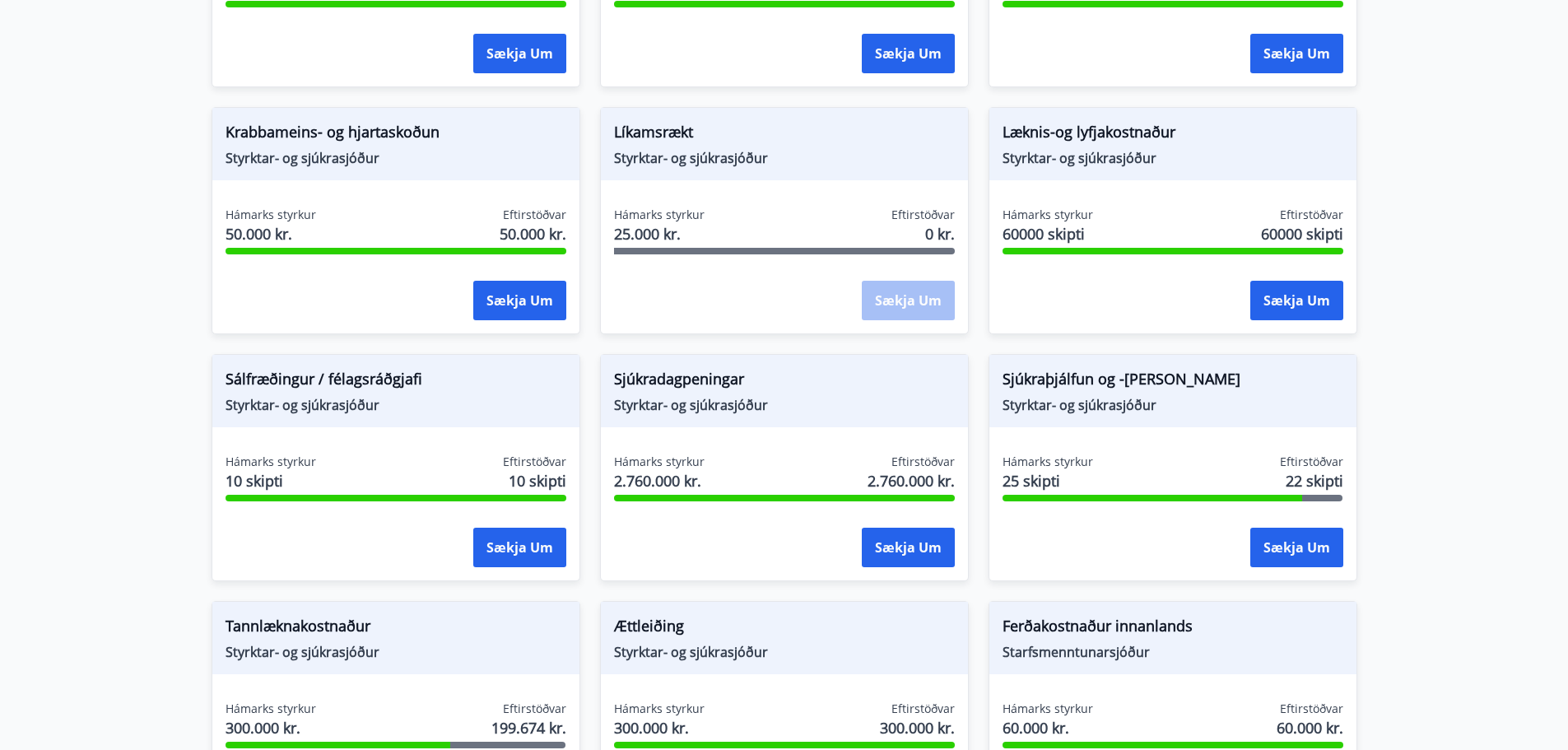
scroll to position [988, 0]
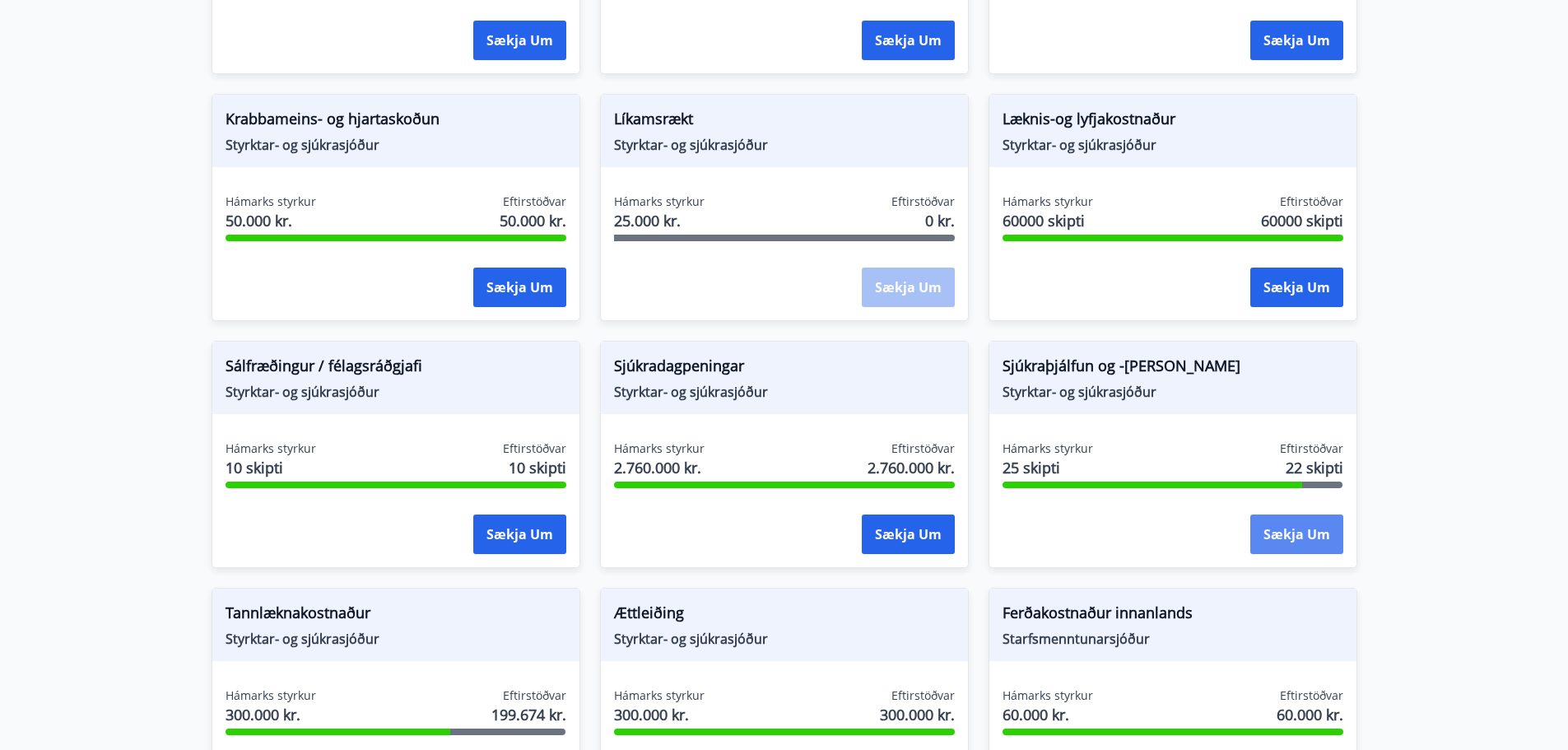
click at [1319, 522] on button "Sækja um" at bounding box center [1296, 534] width 93 height 40
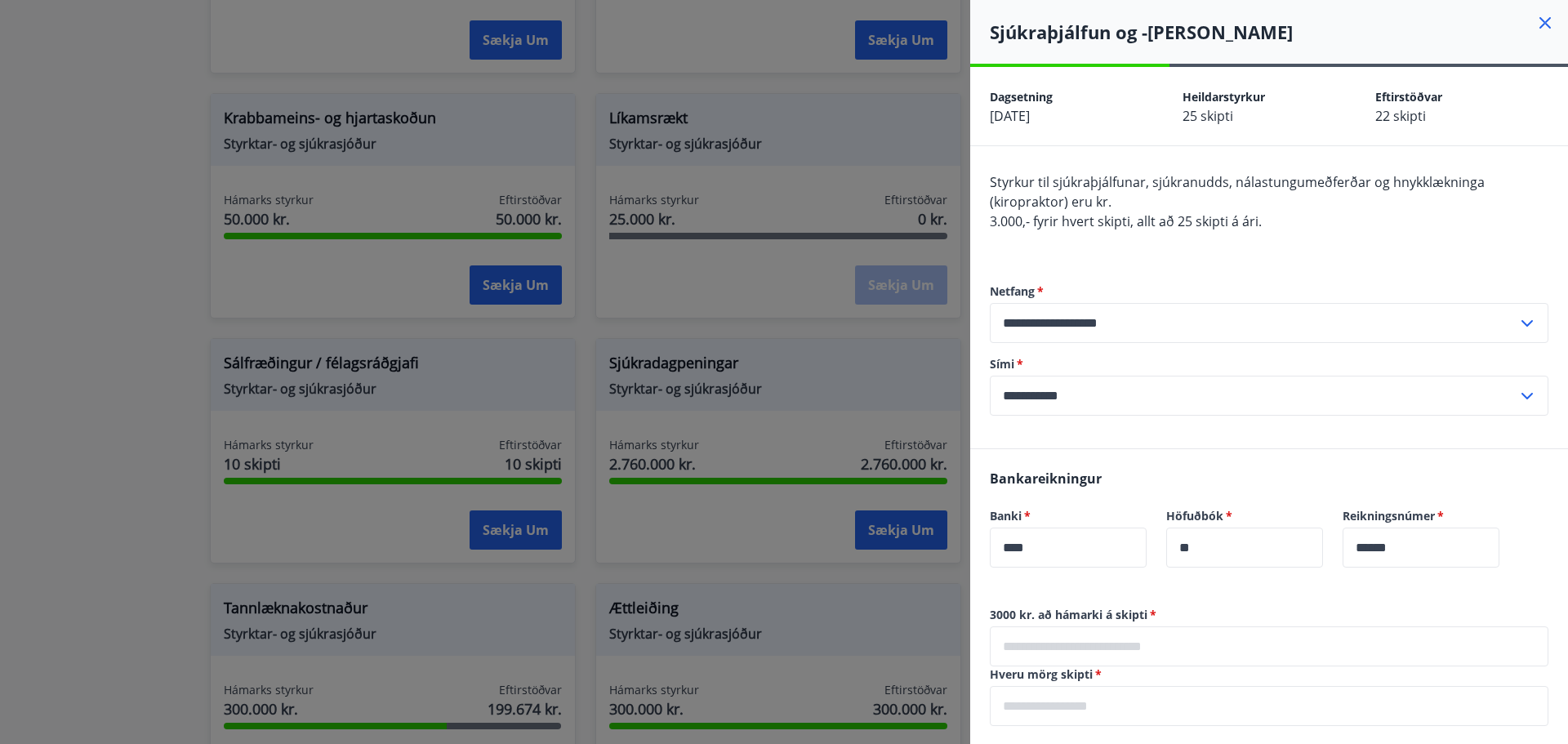
click at [800, 175] on div at bounding box center [784, 372] width 1568 height 744
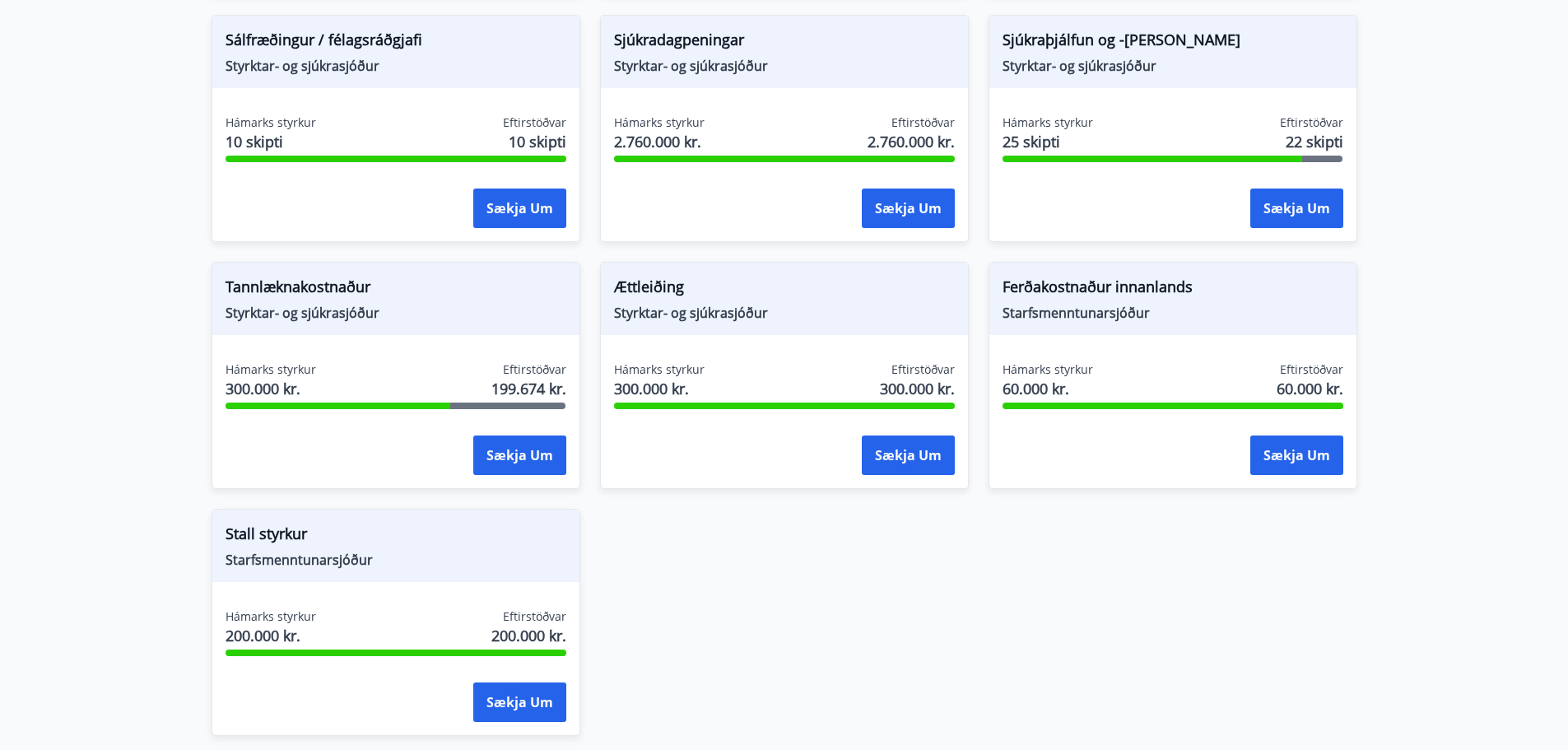
scroll to position [1317, 0]
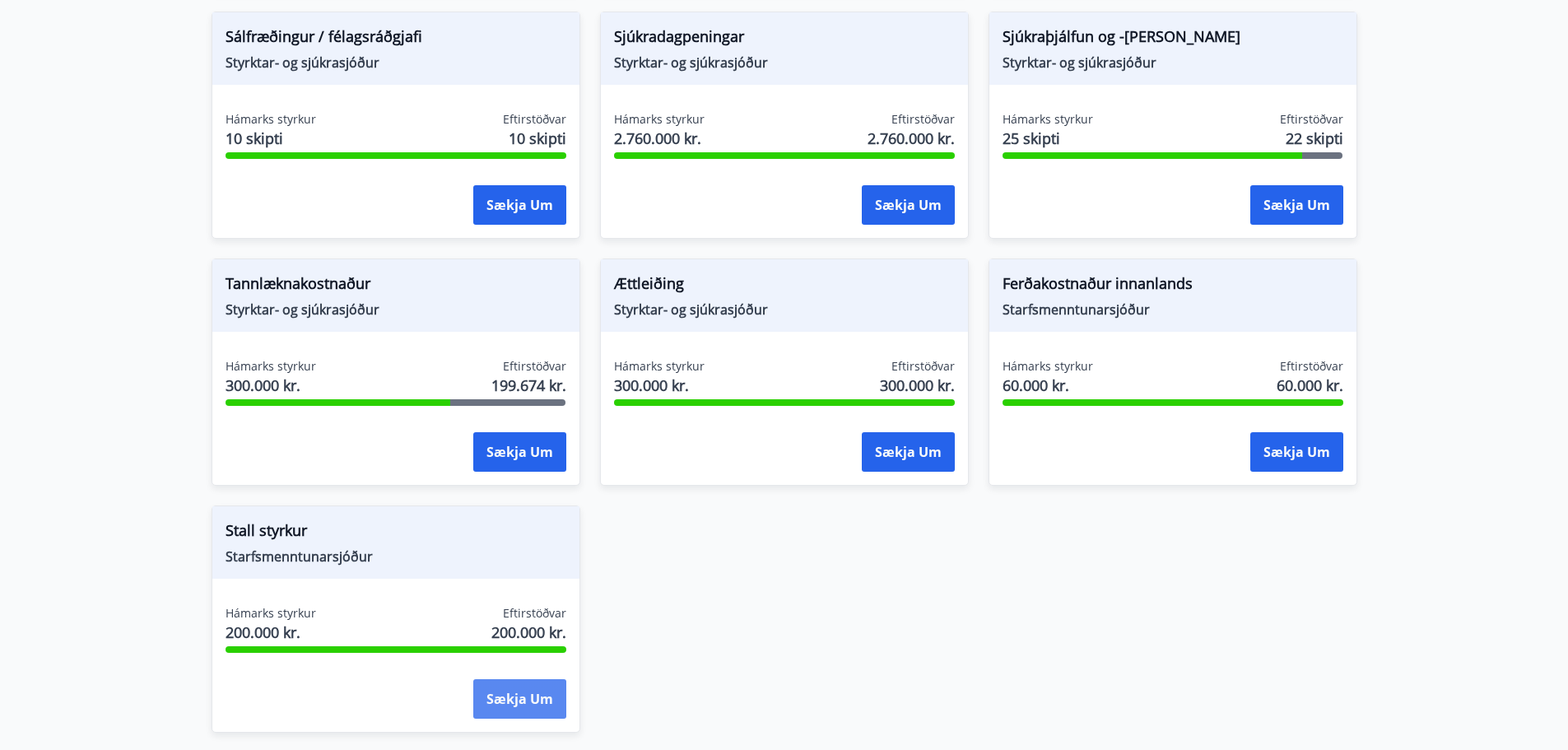
click at [507, 688] on button "Sækja um" at bounding box center [519, 699] width 93 height 40
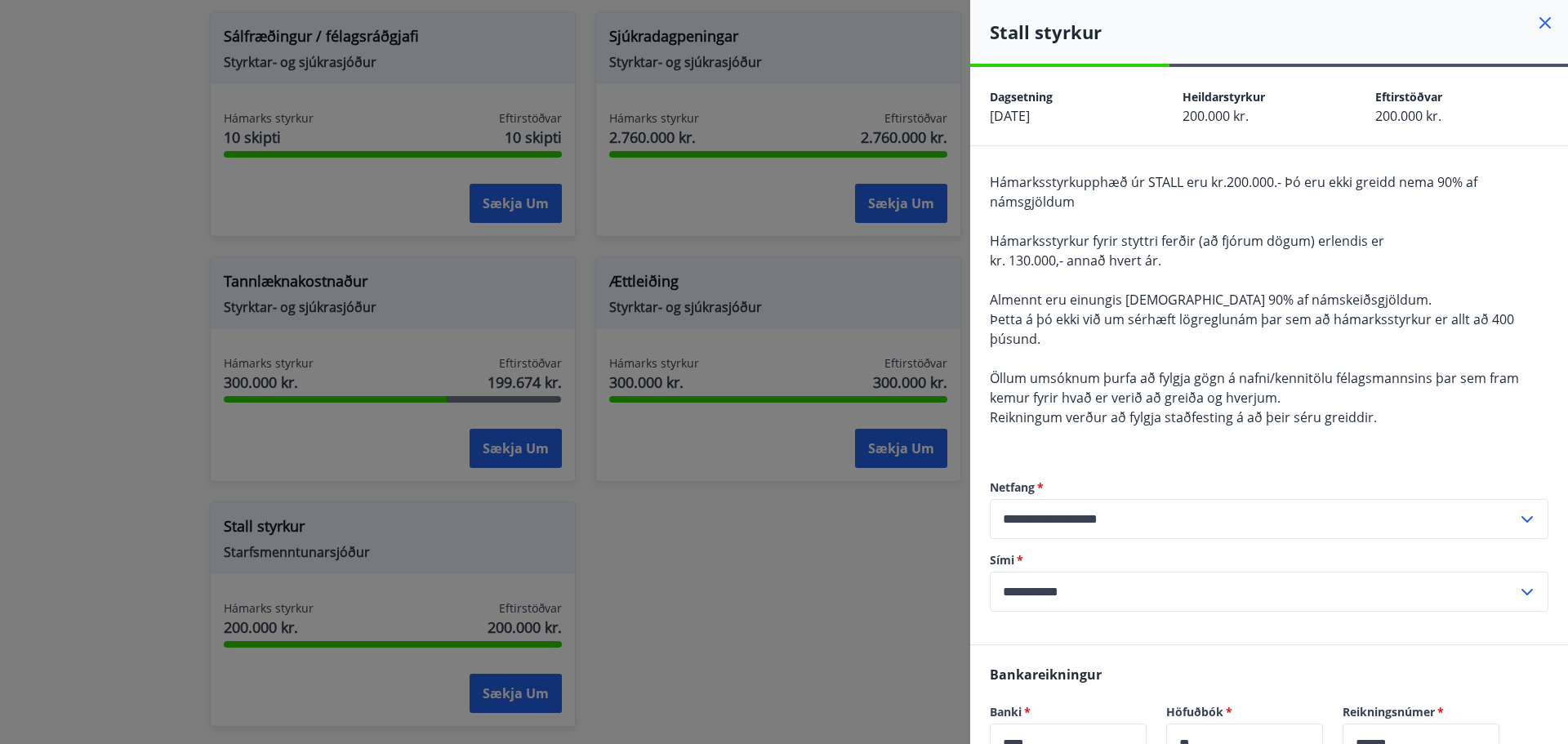
click at [710, 578] on div at bounding box center [784, 372] width 1568 height 744
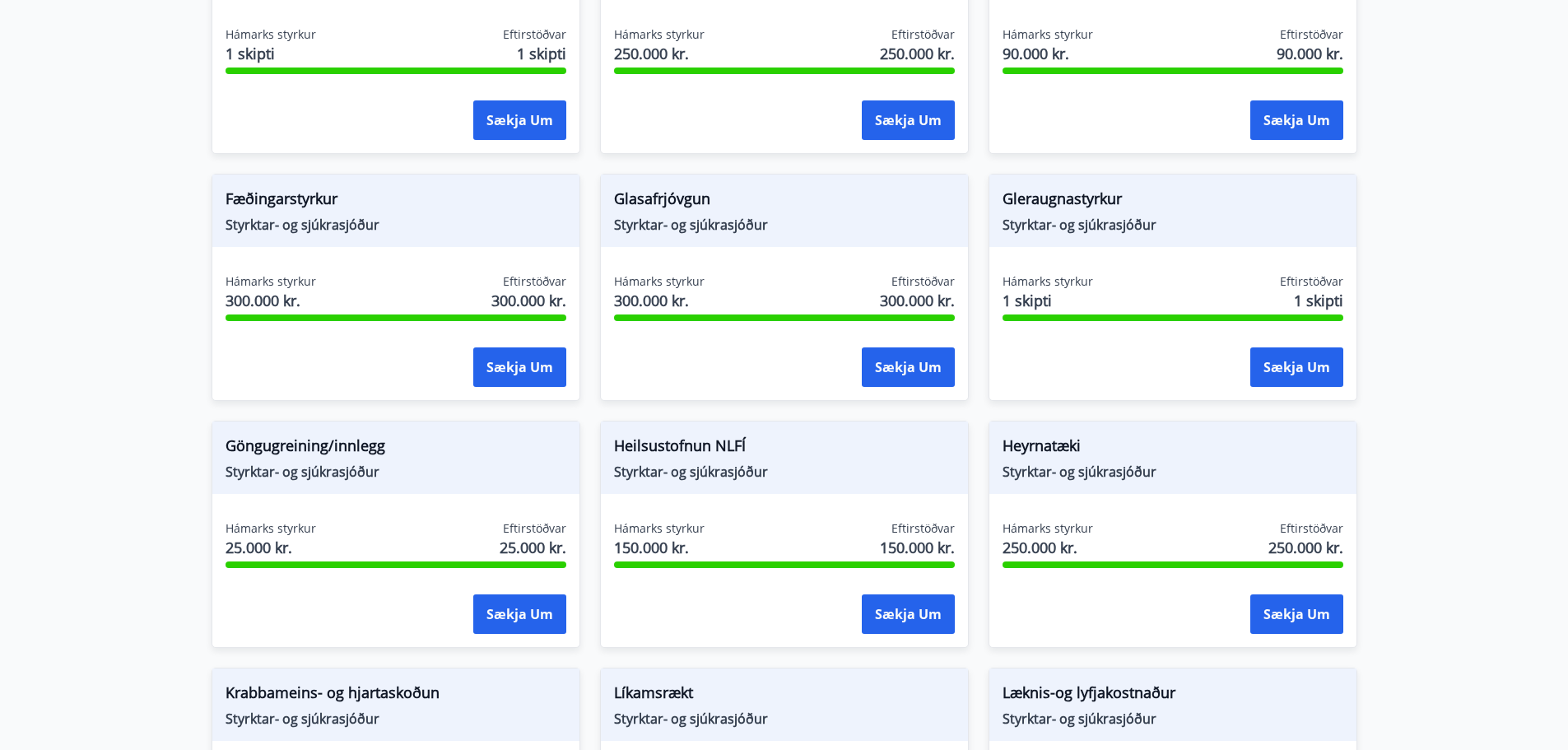
scroll to position [494, 0]
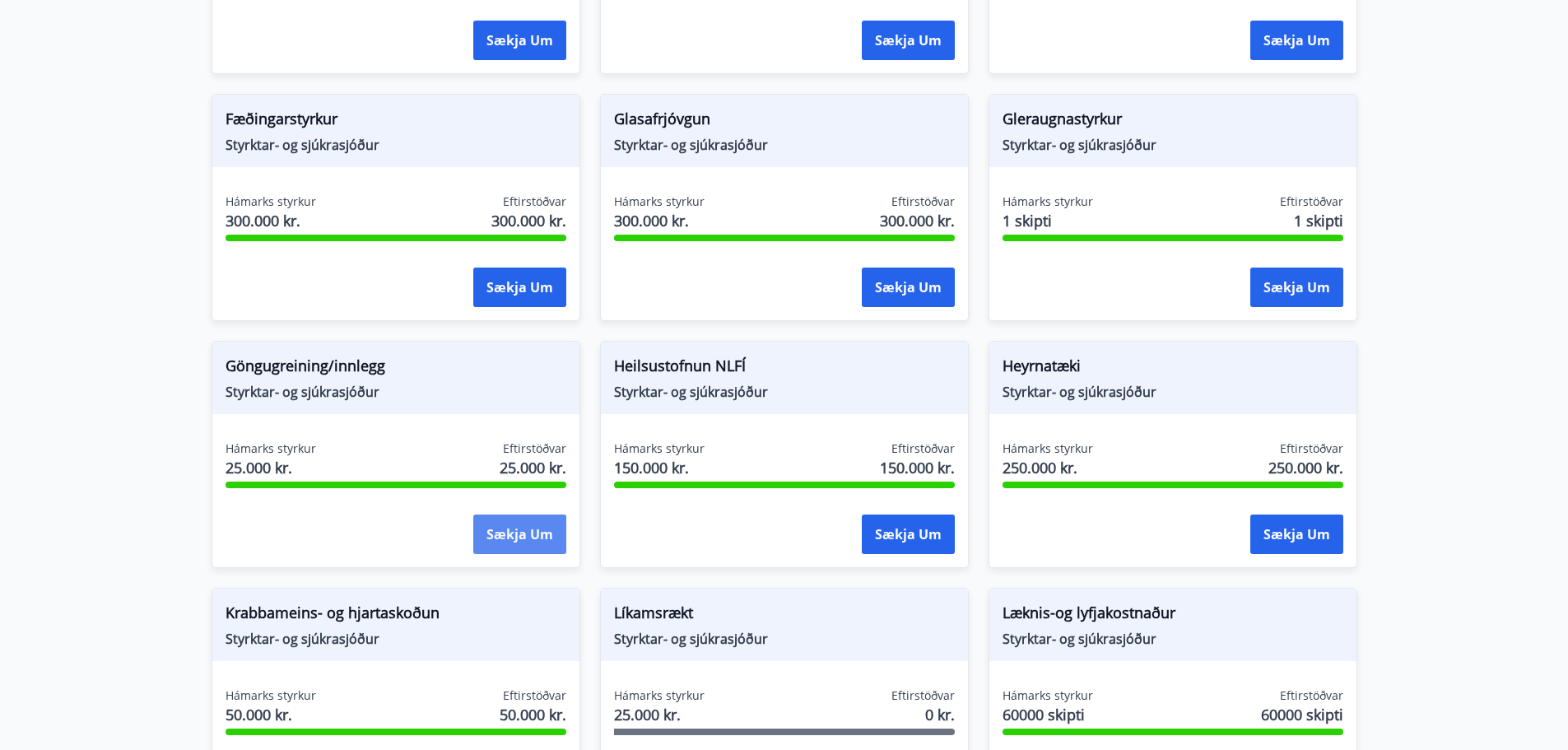
click at [508, 534] on button "Sækja um" at bounding box center [519, 534] width 93 height 40
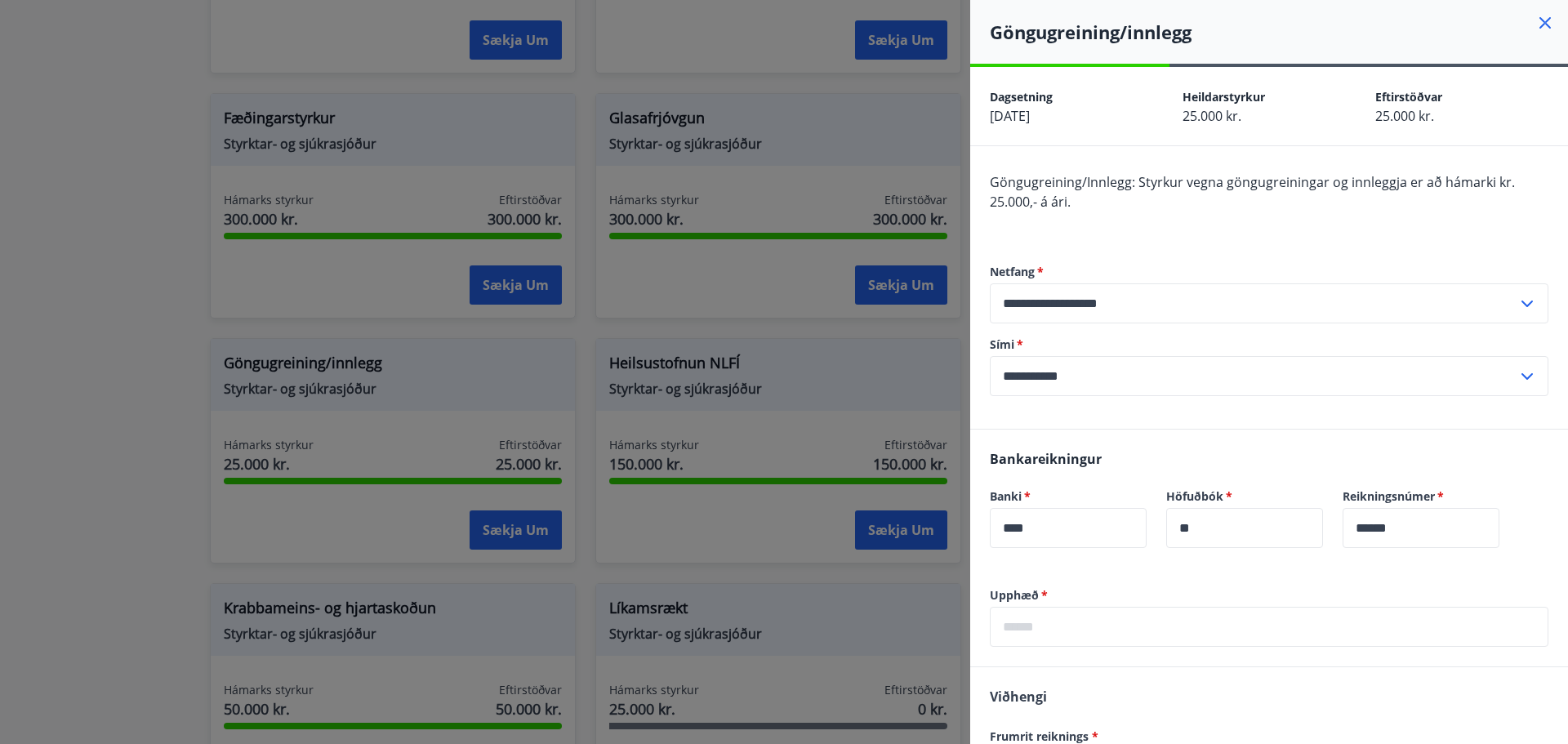
click at [514, 277] on div at bounding box center [784, 372] width 1568 height 744
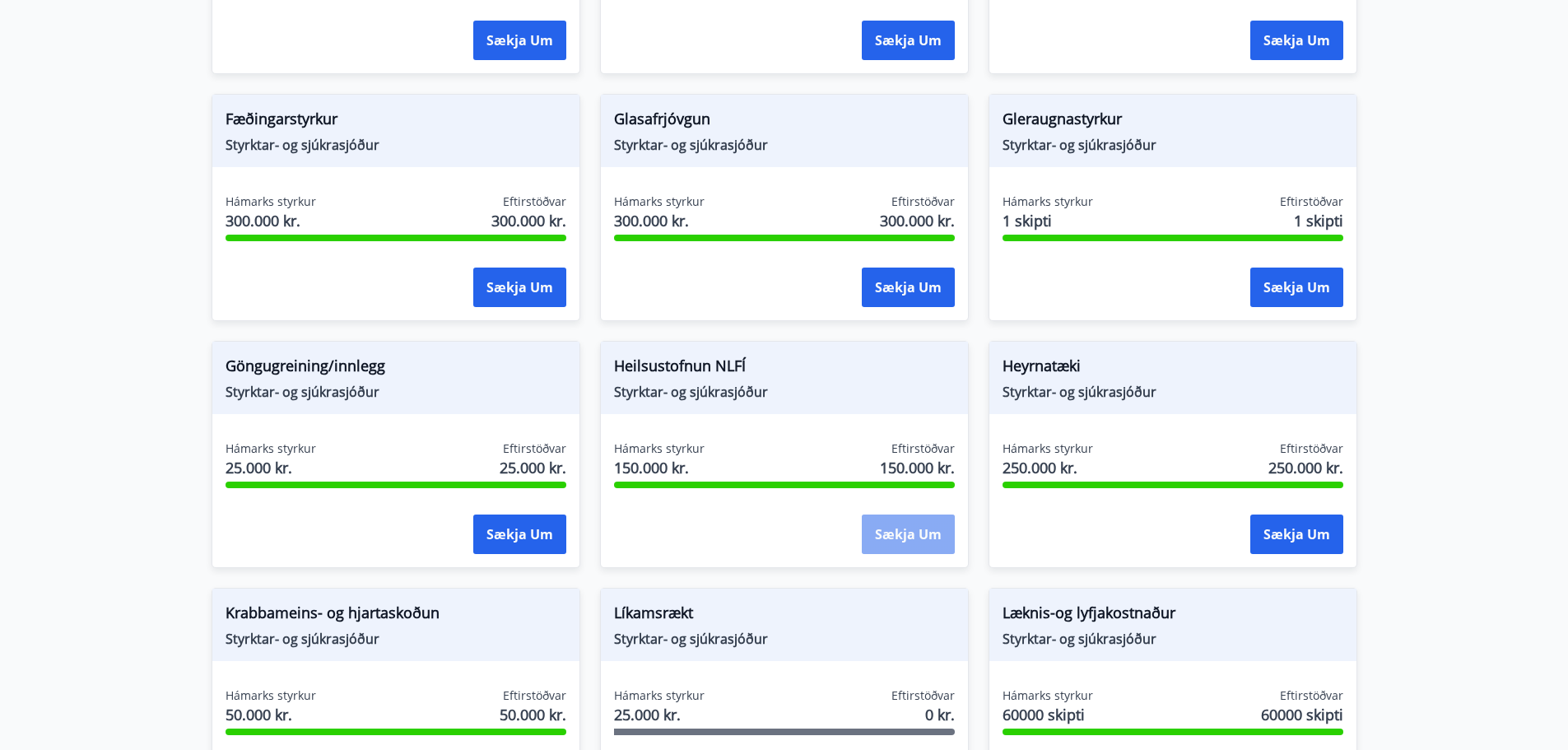
click at [907, 525] on button "Sækja um" at bounding box center [908, 534] width 93 height 40
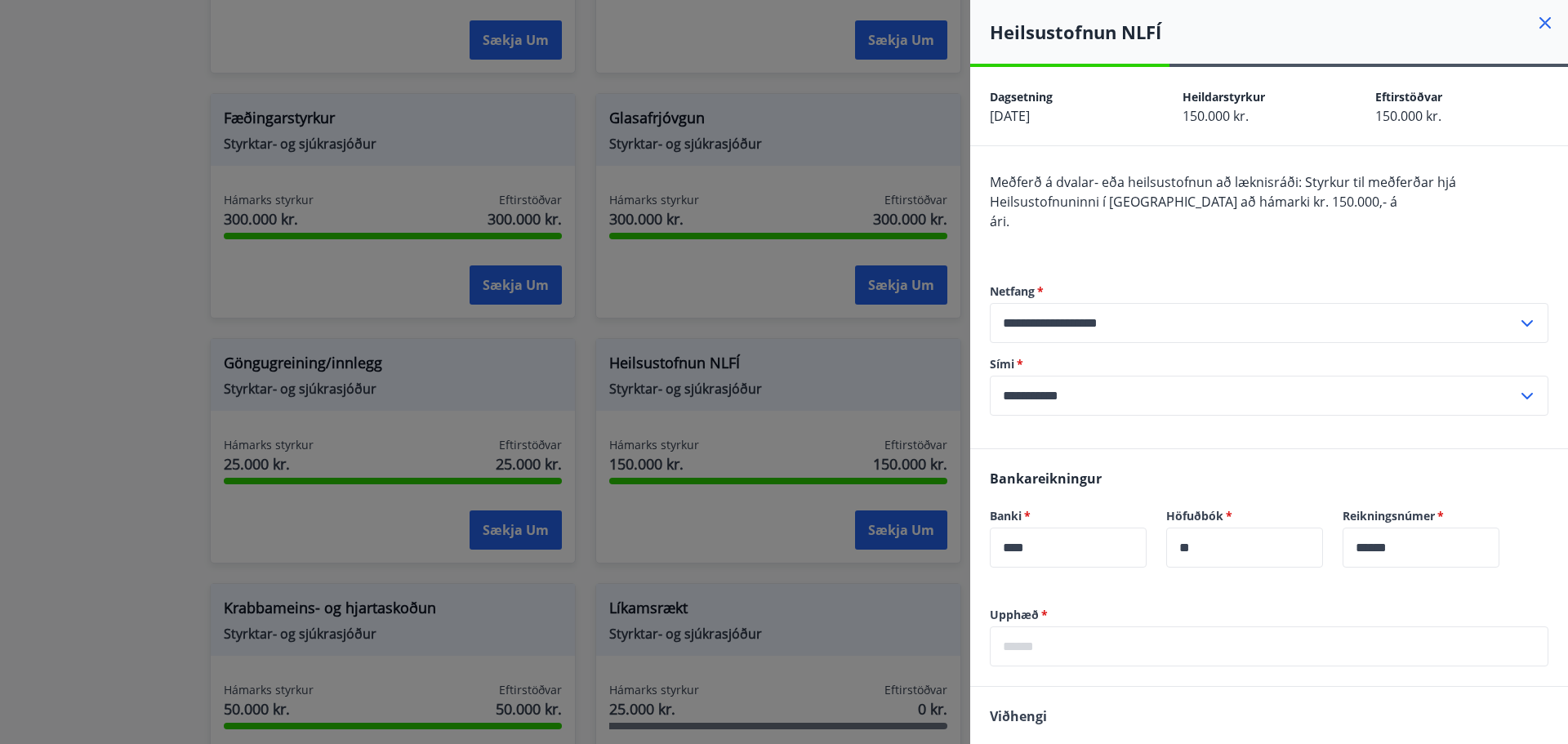
drag, startPoint x: 705, startPoint y: 415, endPoint x: 743, endPoint y: 419, distance: 38.2
click at [709, 415] on div at bounding box center [784, 372] width 1568 height 744
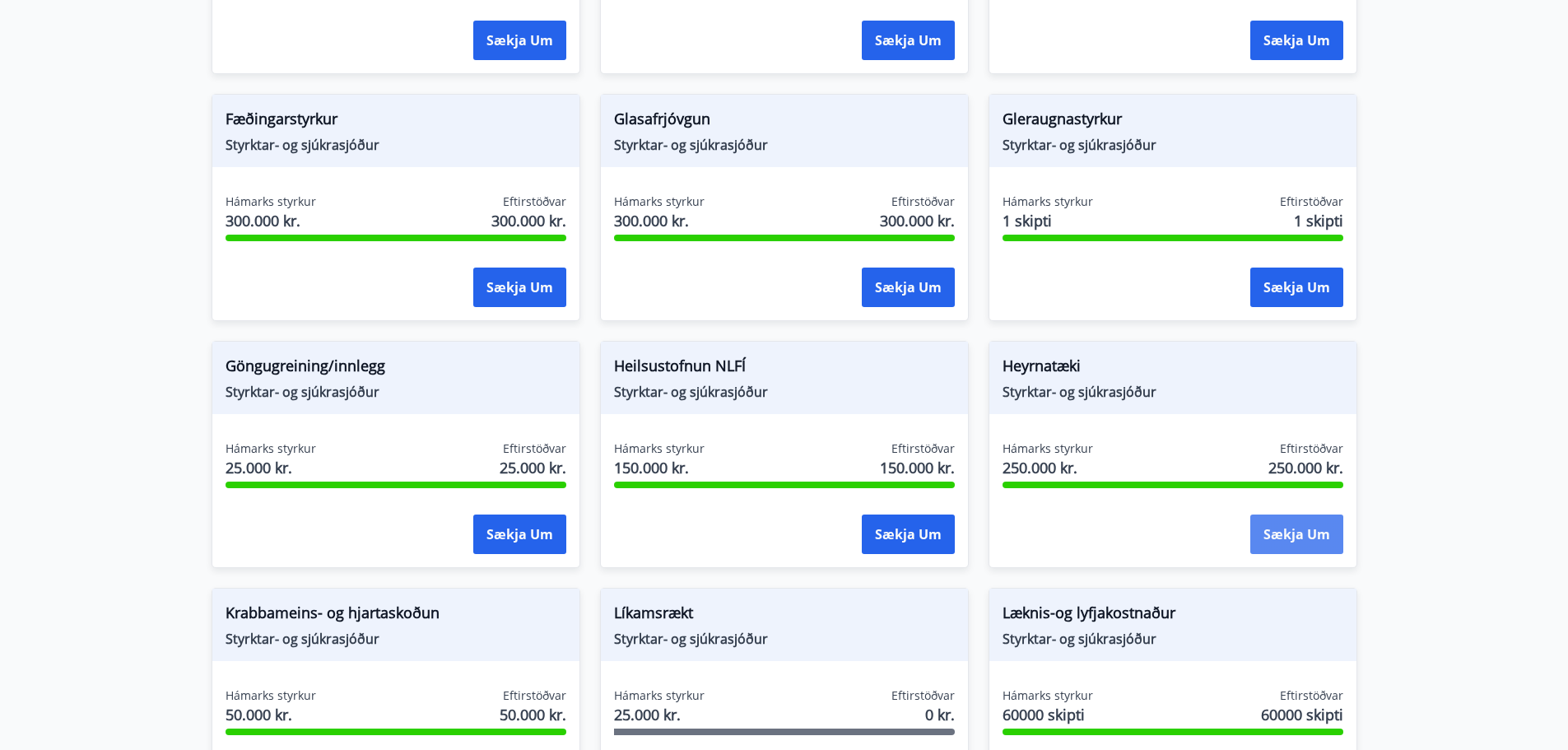
click at [1315, 525] on button "Sækja um" at bounding box center [1296, 534] width 93 height 40
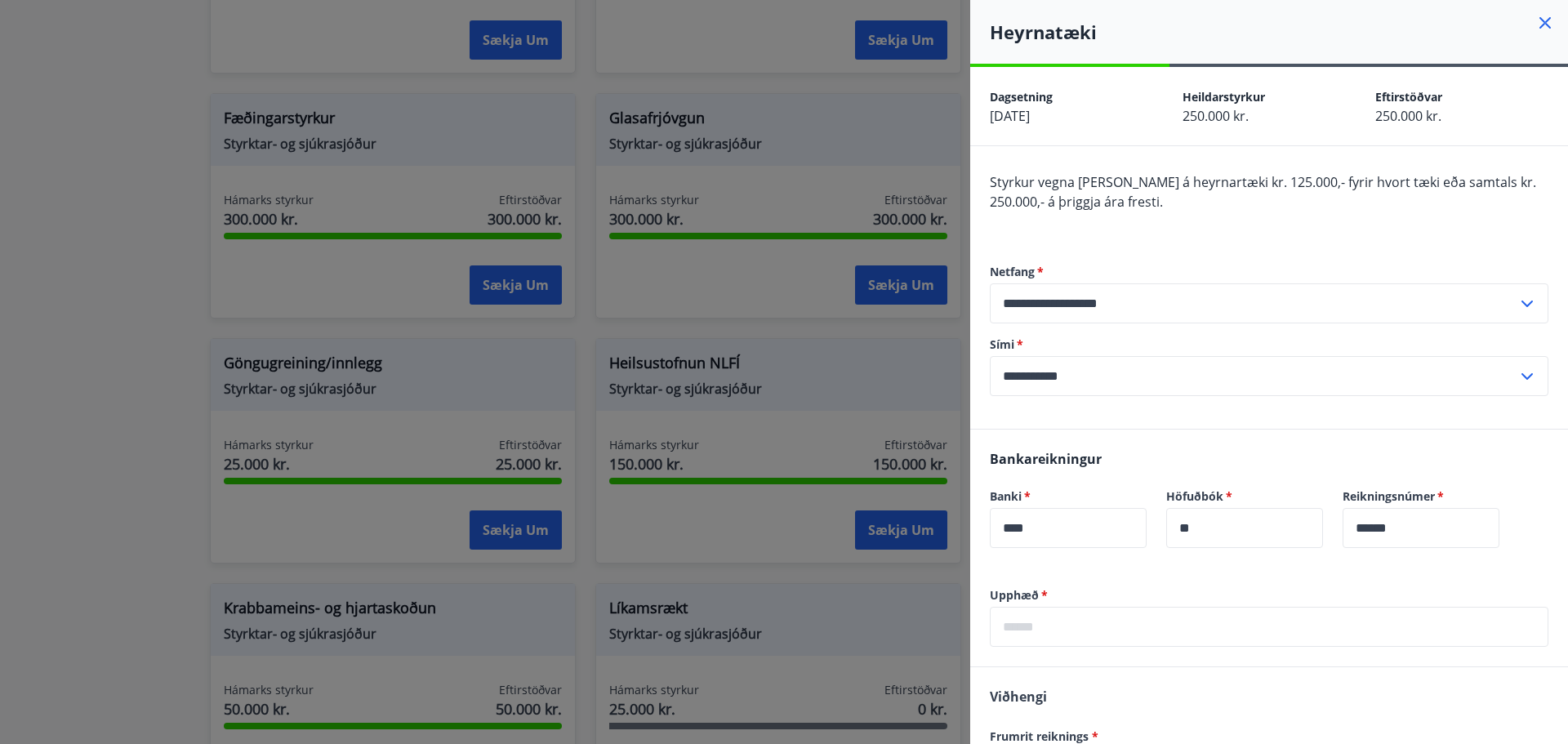
click at [873, 442] on div at bounding box center [784, 372] width 1568 height 744
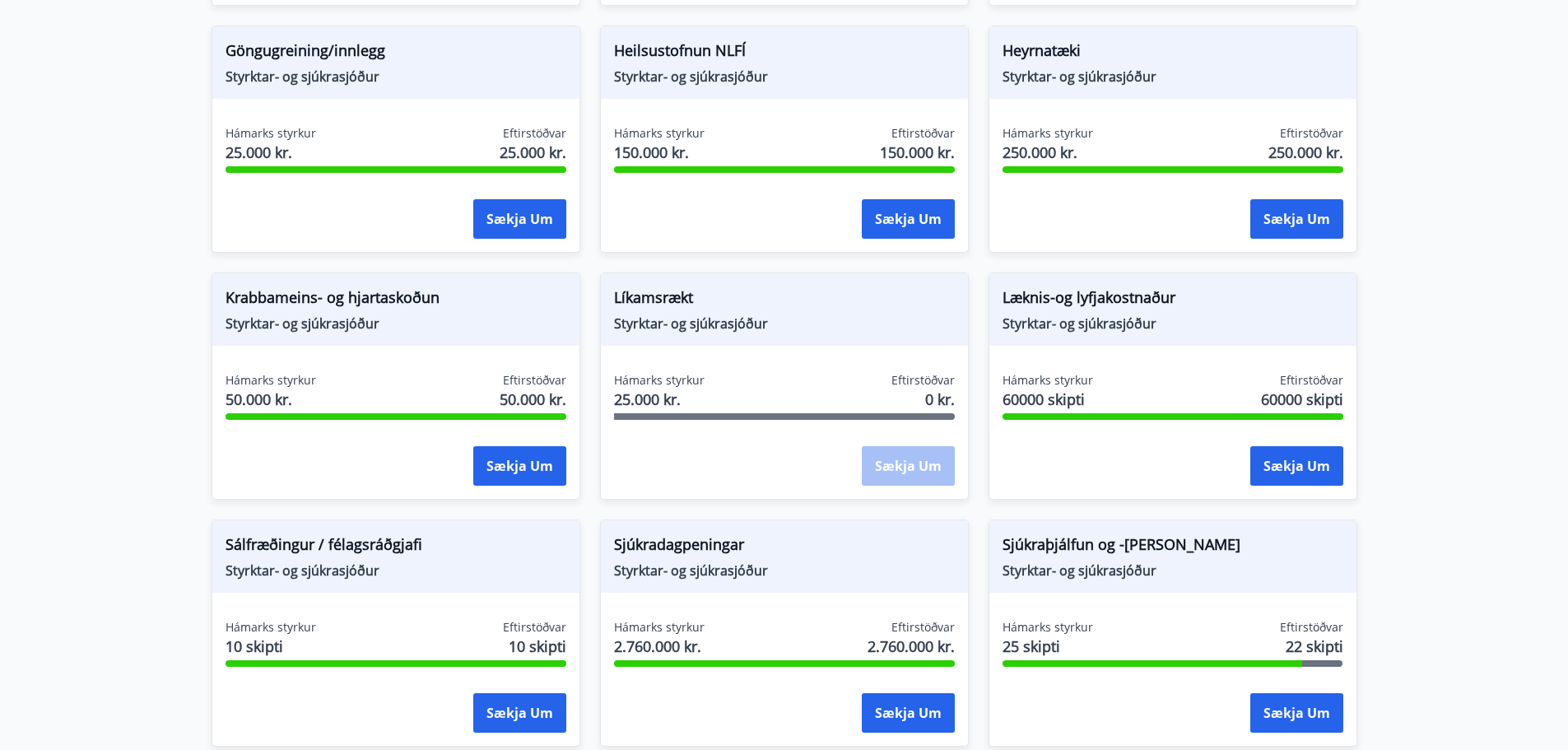
scroll to position [824, 0]
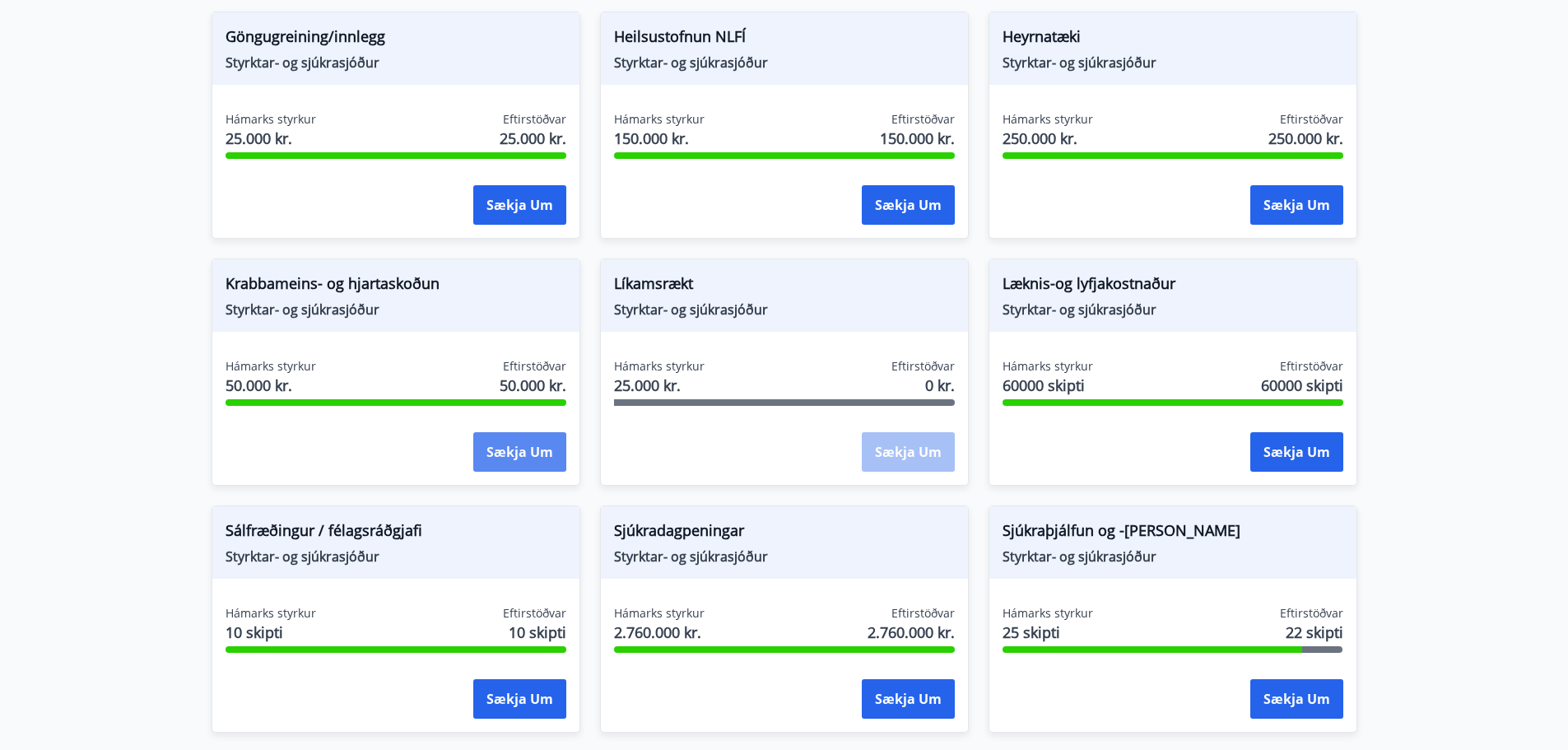
click at [523, 452] on button "Sækja um" at bounding box center [519, 452] width 93 height 40
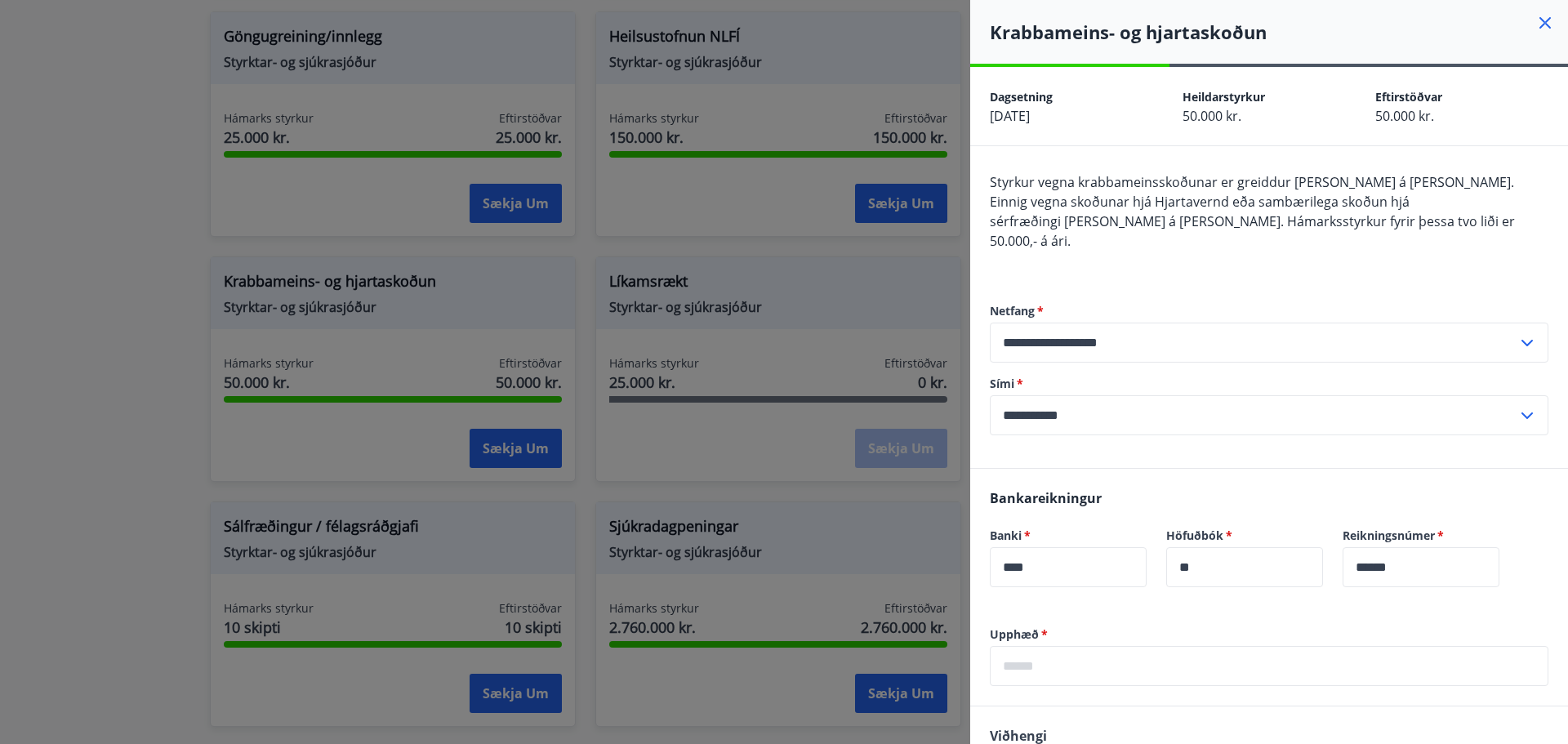
click at [729, 334] on div at bounding box center [784, 372] width 1568 height 744
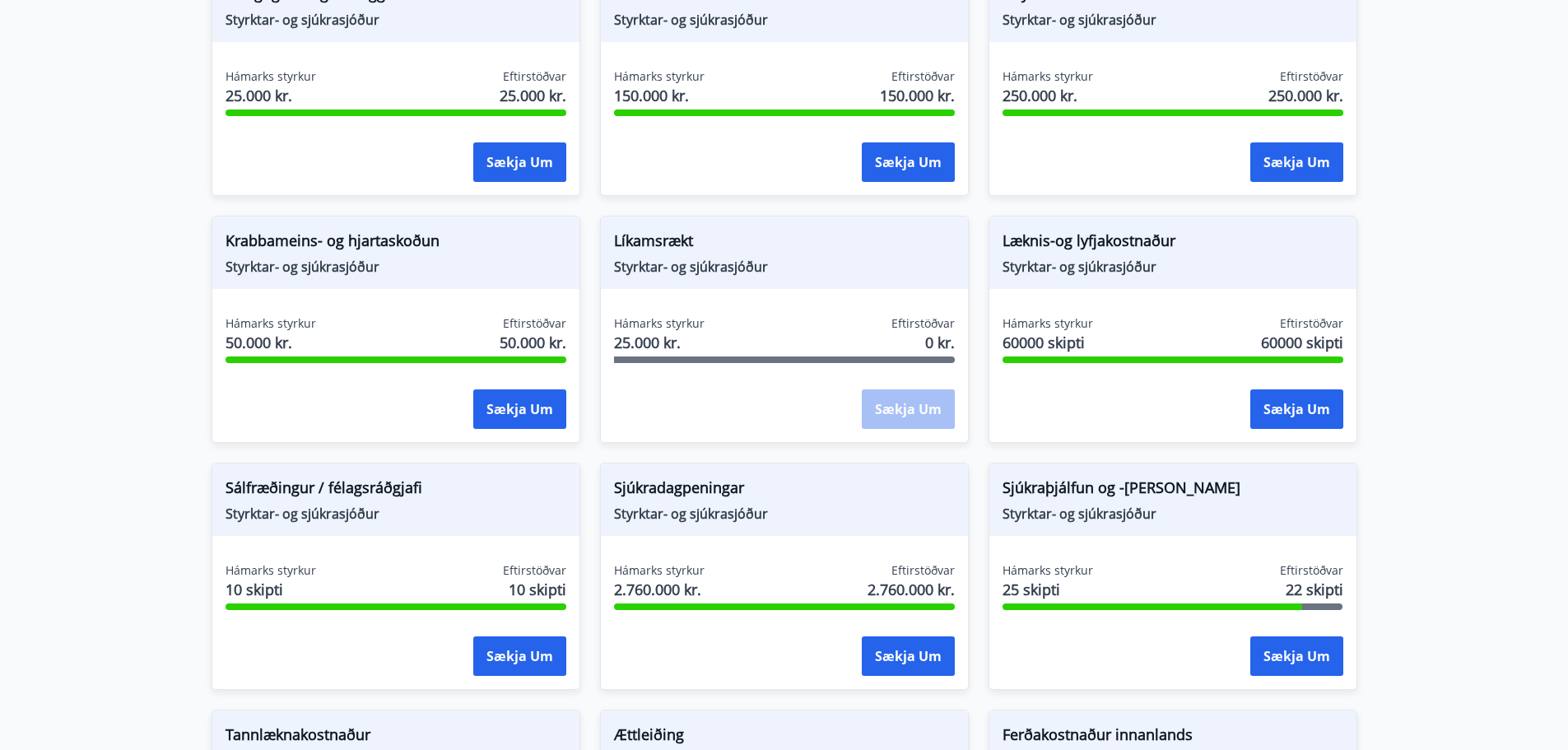
scroll to position [988, 0]
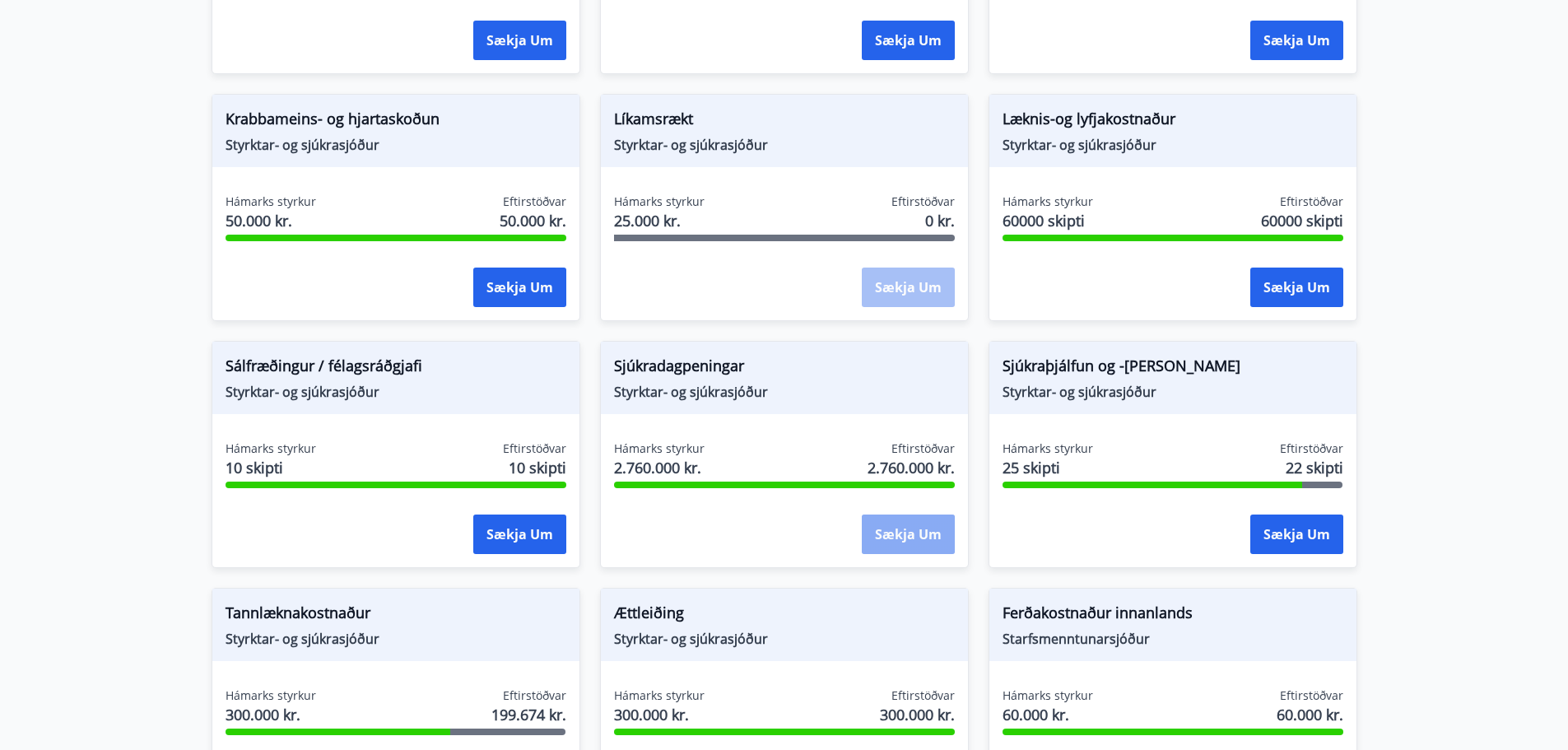
click at [913, 535] on button "Sækja um" at bounding box center [908, 534] width 93 height 40
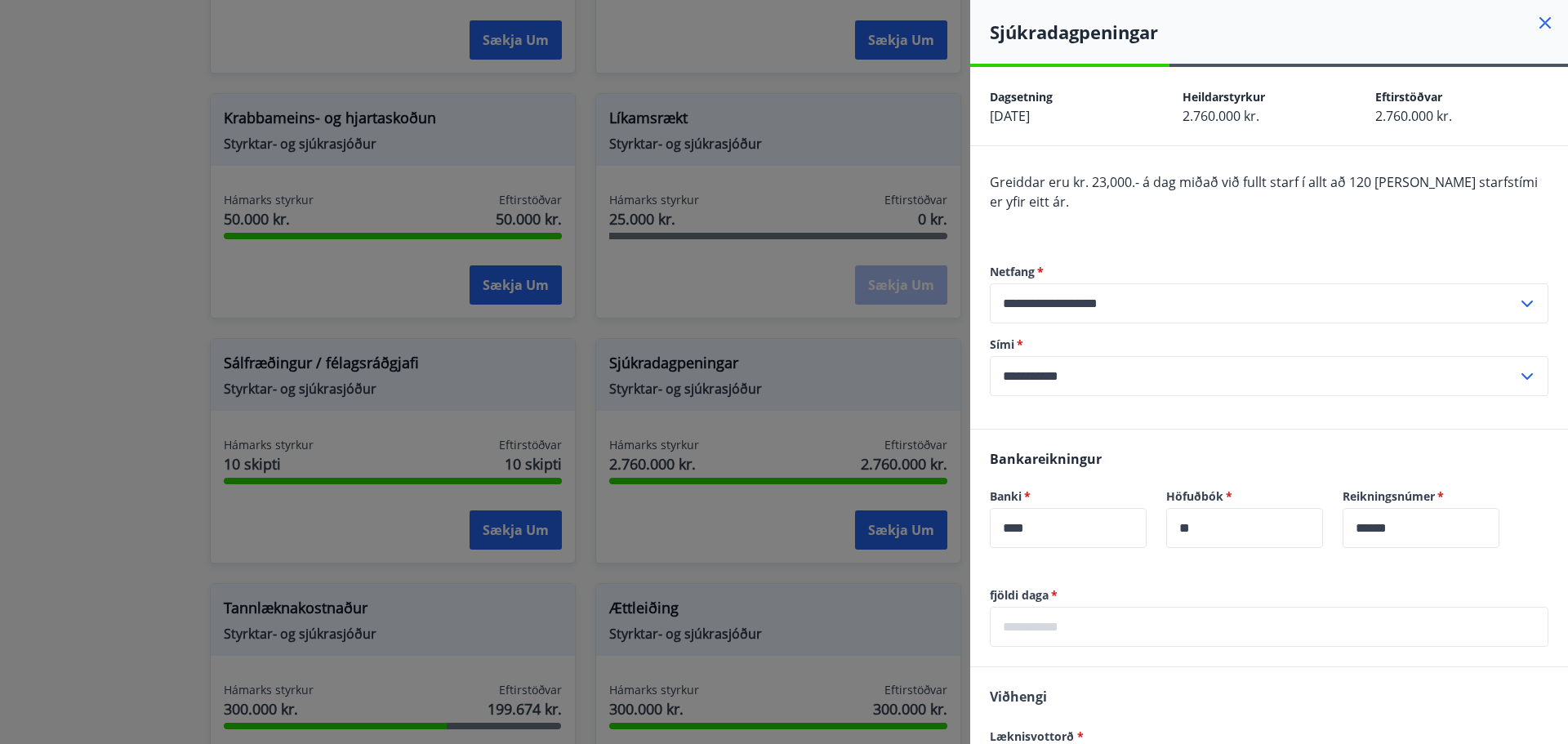
click at [862, 349] on div at bounding box center [784, 372] width 1568 height 744
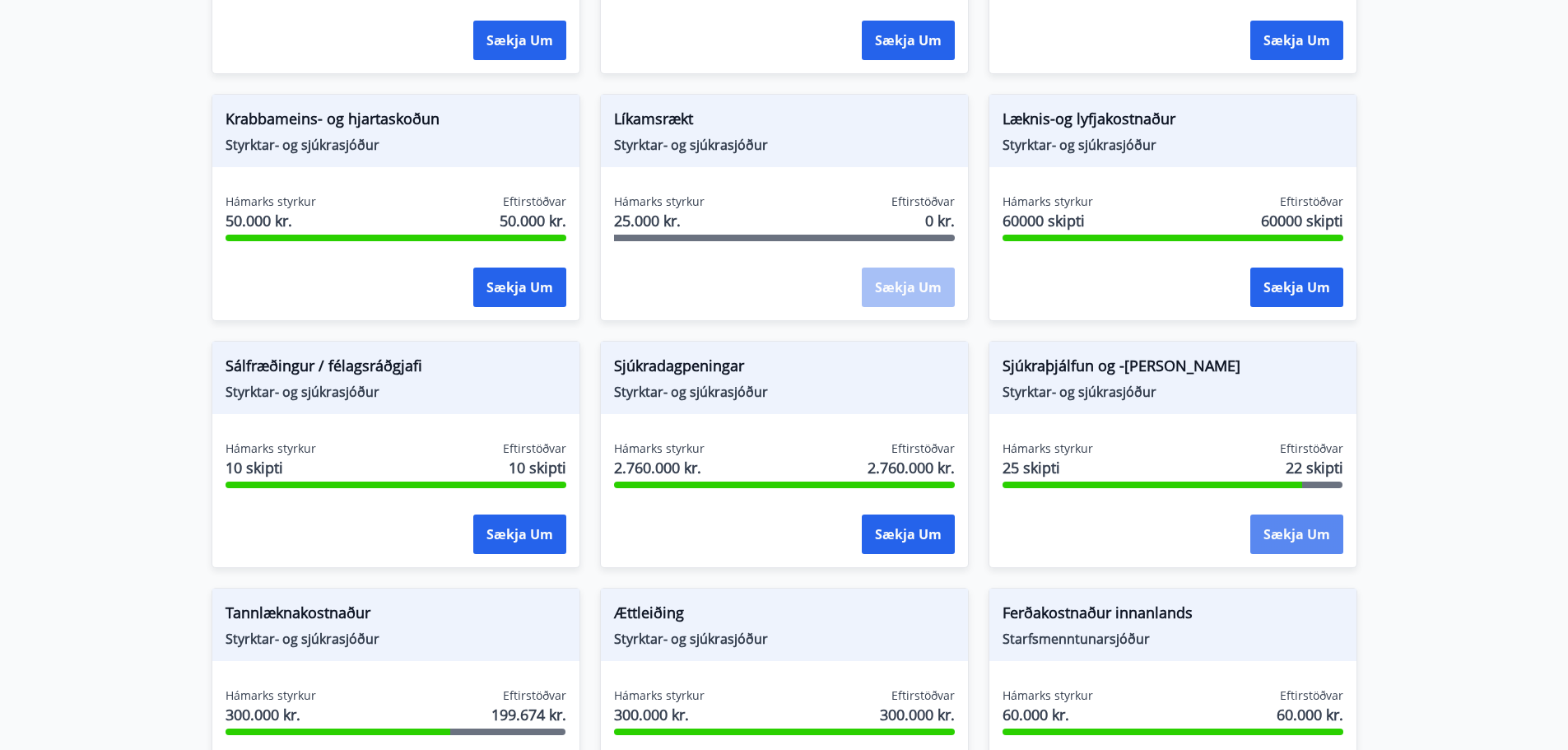
click at [1301, 544] on button "Sækja um" at bounding box center [1296, 534] width 93 height 40
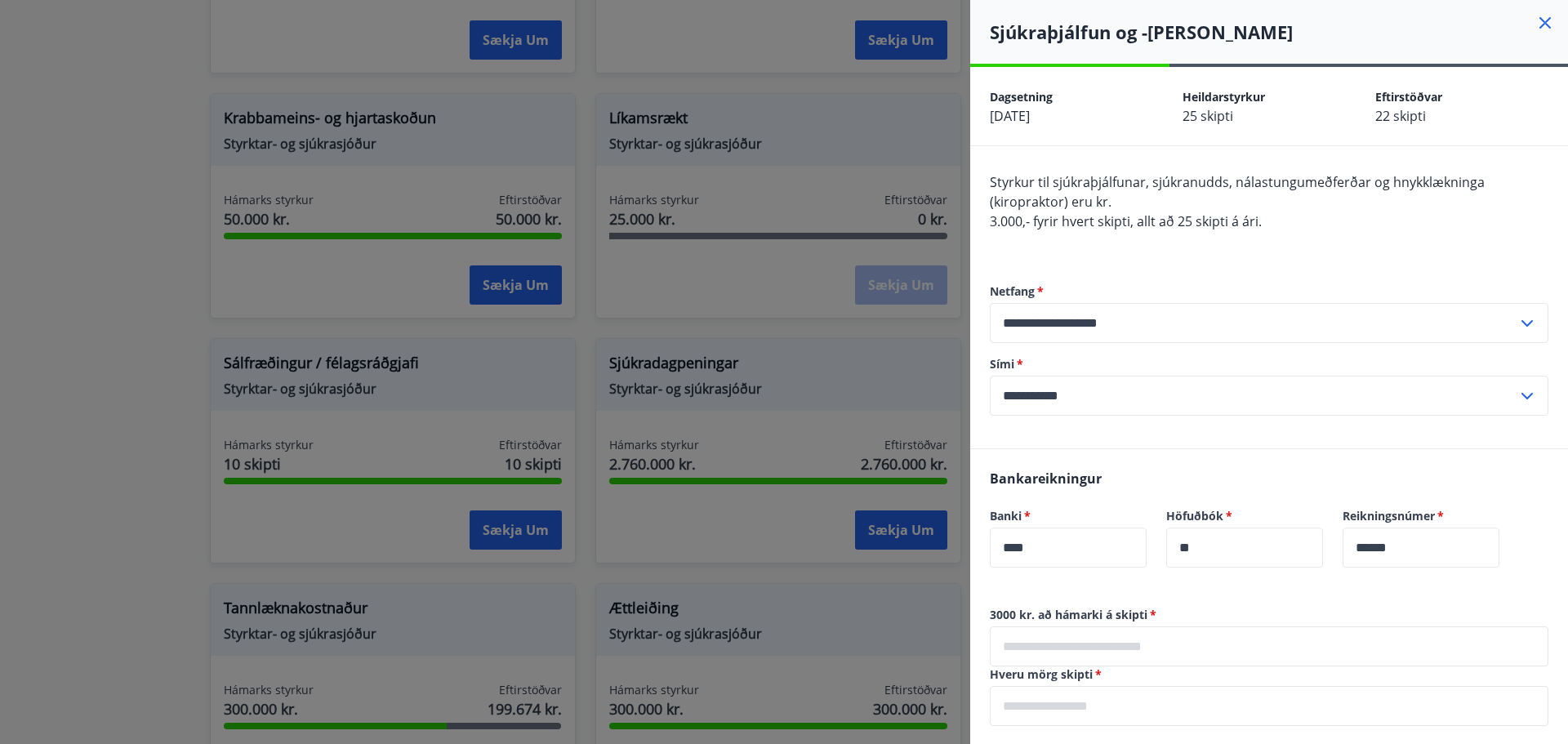
click at [637, 523] on div at bounding box center [784, 372] width 1568 height 744
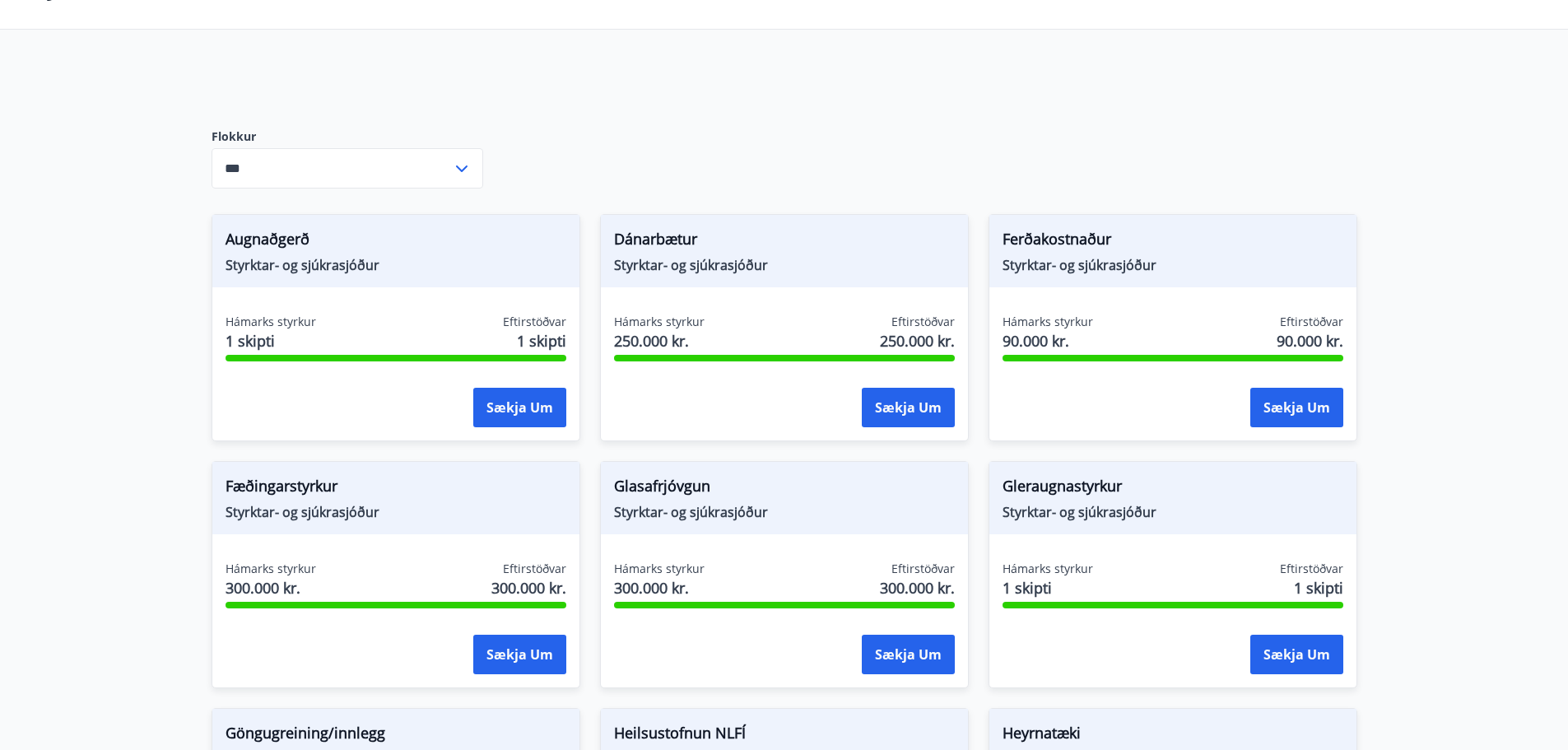
scroll to position [0, 0]
